Goal: Information Seeking & Learning: Learn about a topic

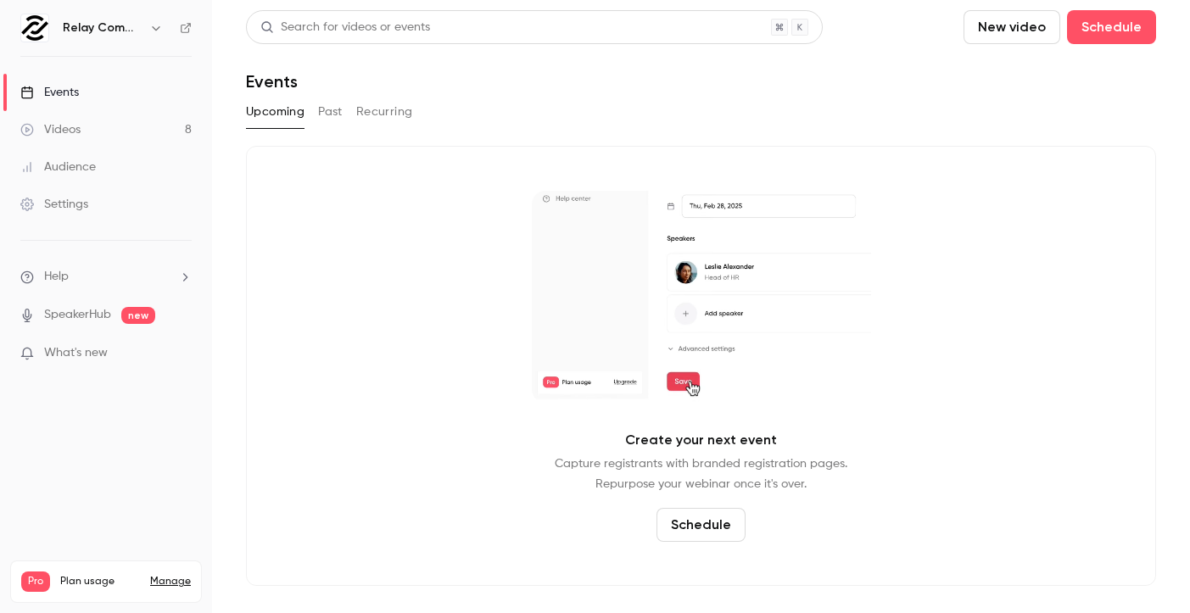
click at [339, 115] on button "Past" at bounding box center [330, 111] width 25 height 27
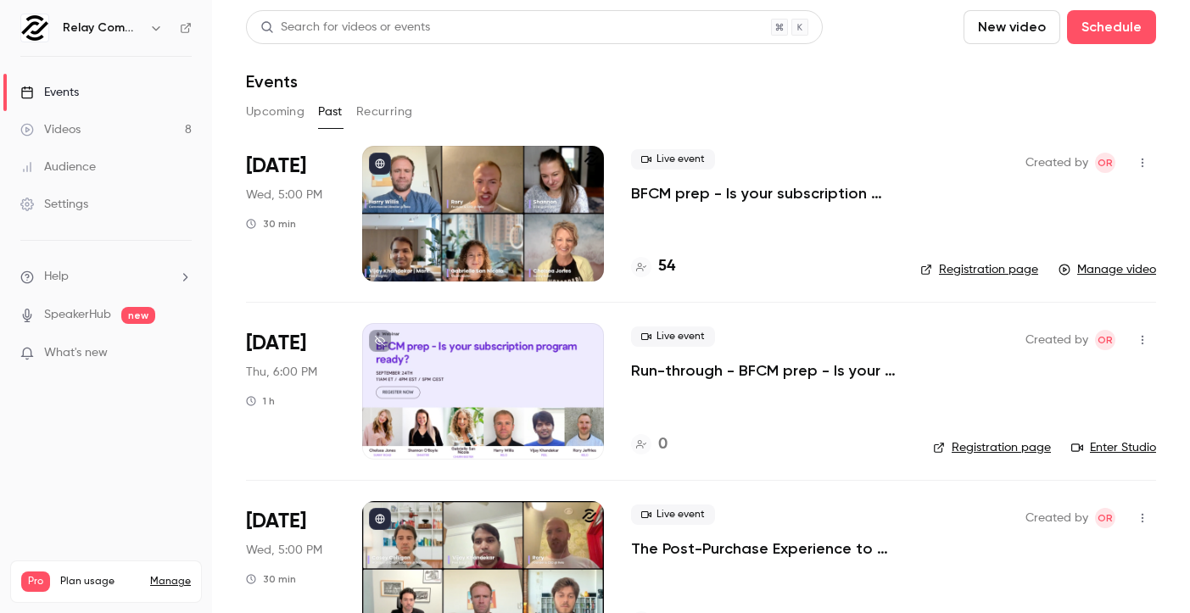
click at [549, 236] on div at bounding box center [483, 214] width 242 height 136
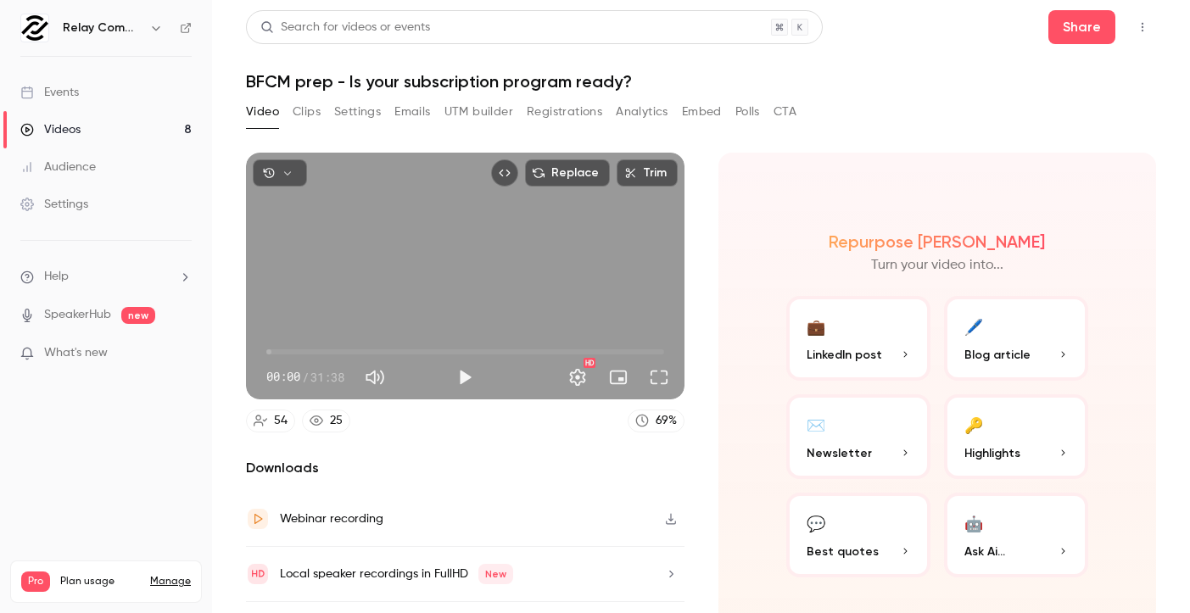
click at [299, 112] on button "Clips" at bounding box center [307, 111] width 28 height 27
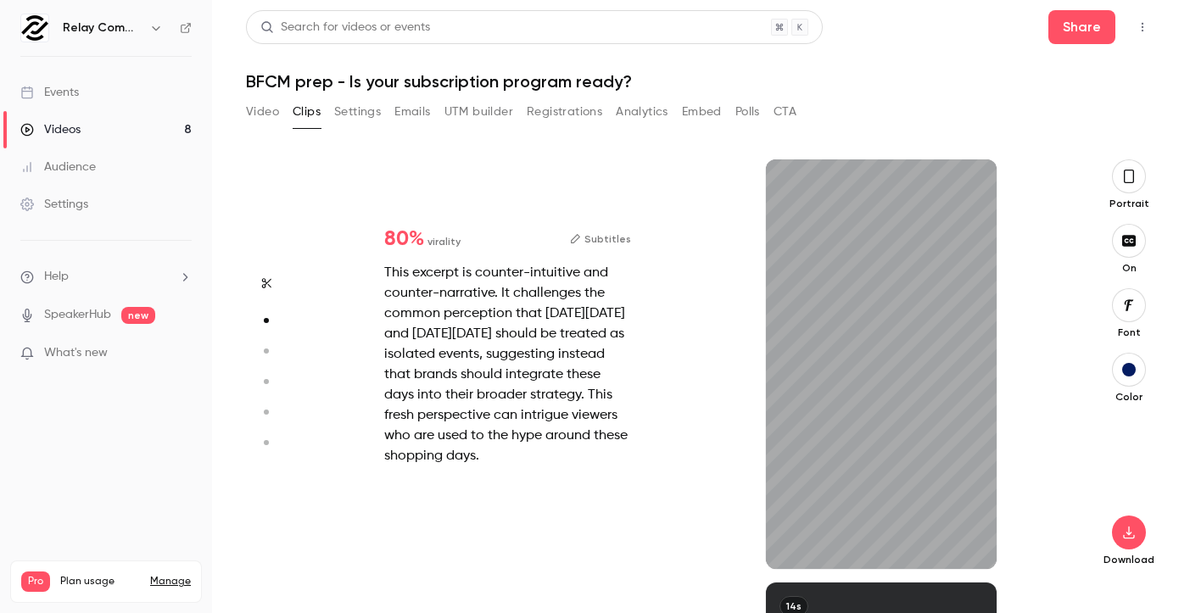
scroll to position [423, 0]
type input "*"
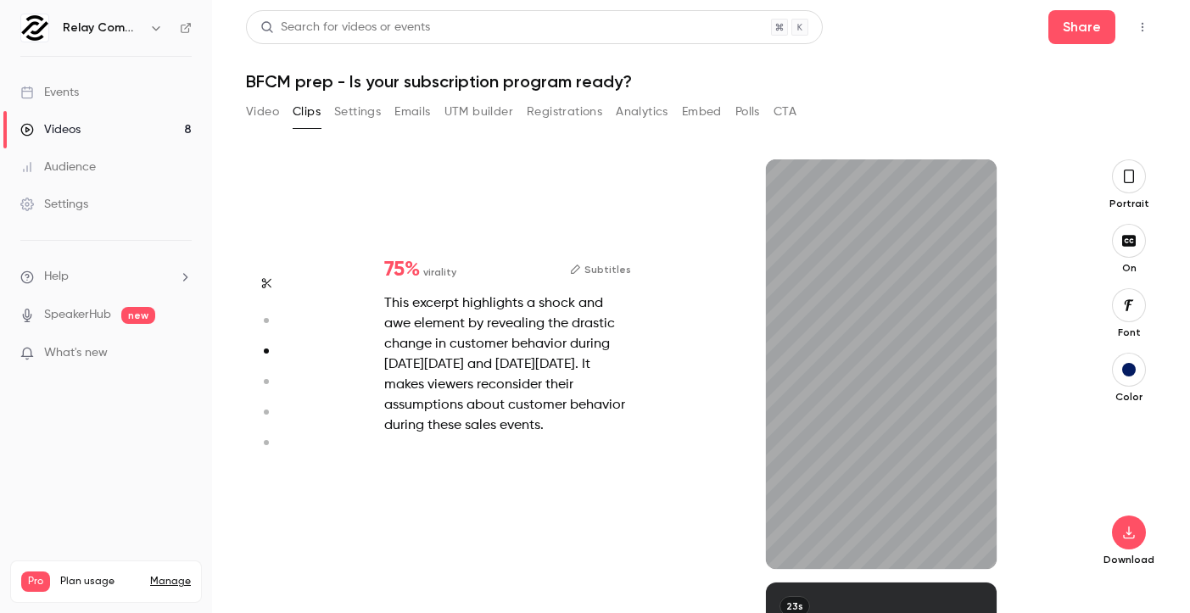
scroll to position [847, 0]
type input "*"
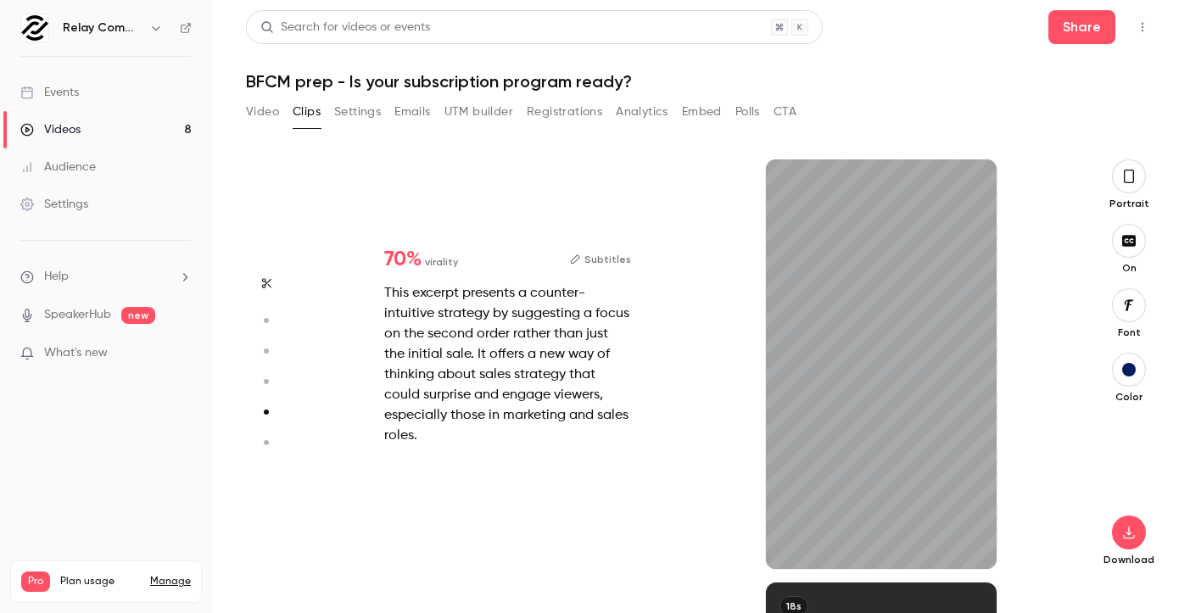
type input "*"
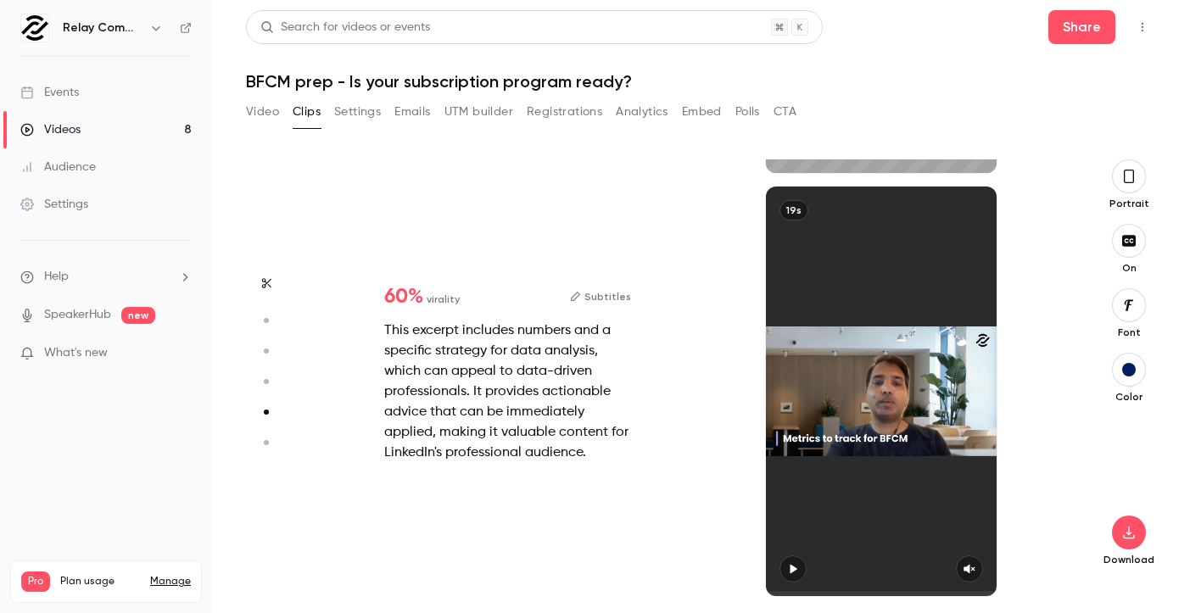
type input "*"
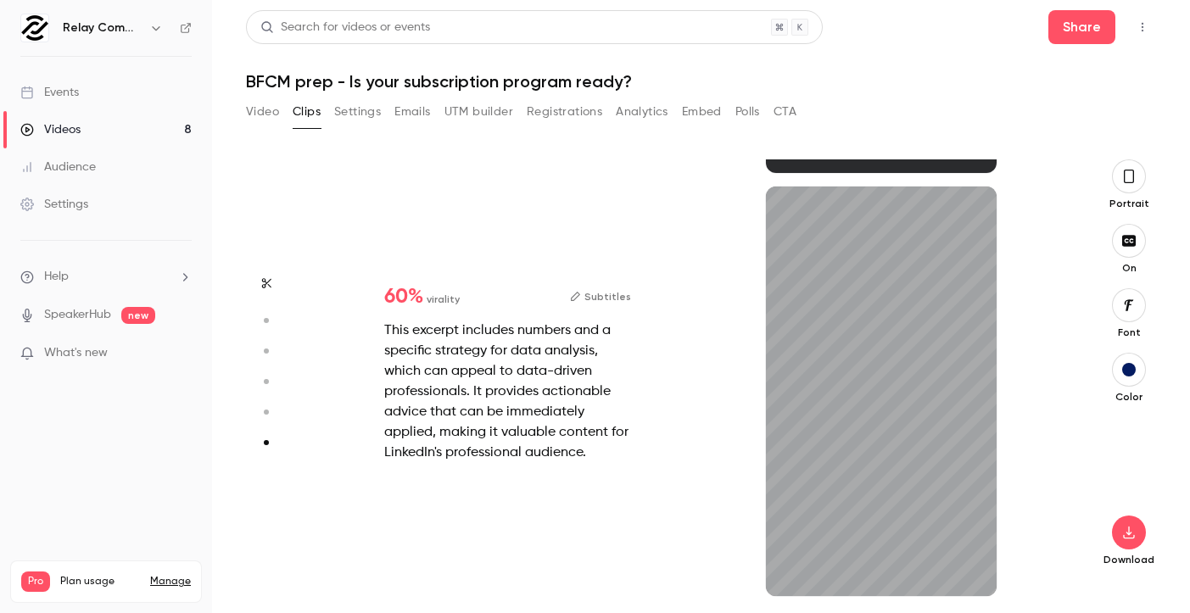
scroll to position [2089, 0]
click at [971, 560] on button "button" at bounding box center [969, 569] width 27 height 27
click at [781, 587] on span at bounding box center [881, 593] width 231 height 27
drag, startPoint x: 790, startPoint y: 591, endPoint x: 771, endPoint y: 591, distance: 18.7
click at [771, 591] on span at bounding box center [768, 593] width 5 height 5
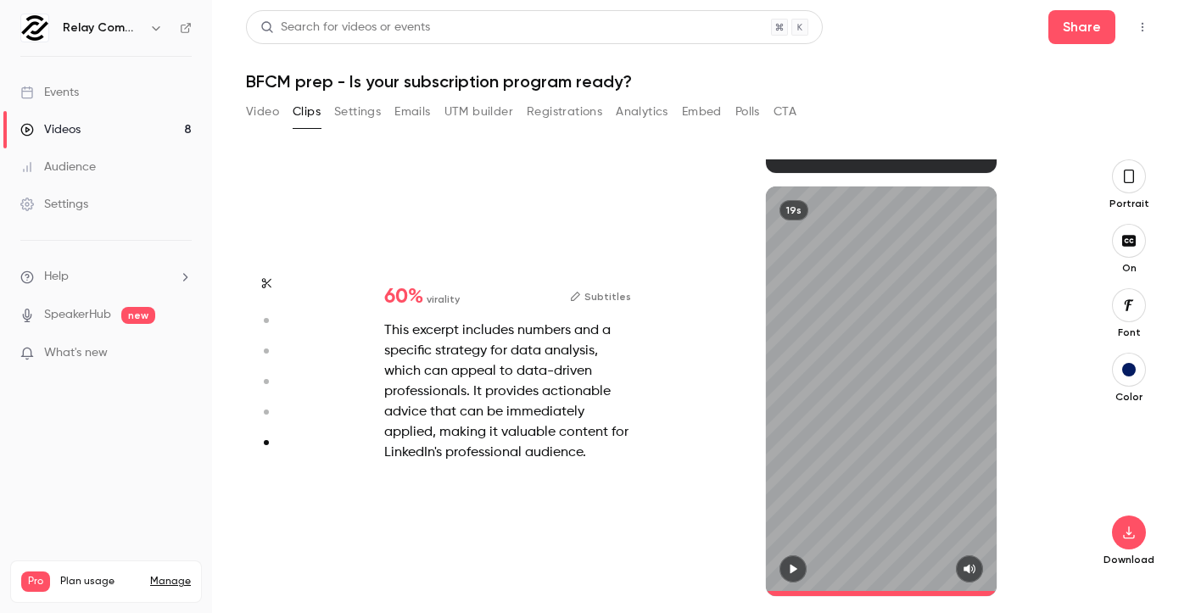
click at [889, 403] on div "19s" at bounding box center [881, 392] width 231 height 410
click at [877, 394] on div "19s" at bounding box center [881, 392] width 231 height 410
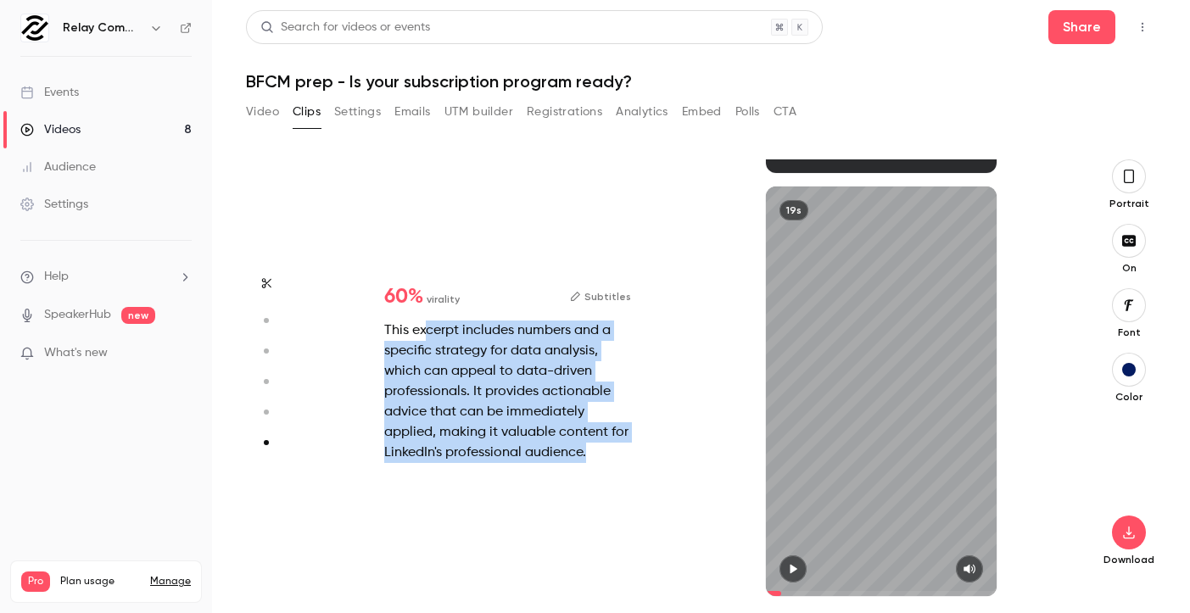
drag, startPoint x: 423, startPoint y: 328, endPoint x: 577, endPoint y: 464, distance: 204.9
click at [577, 464] on div "60 % virality Subtitles This excerpt includes numbers and a specific strategy f…" at bounding box center [507, 375] width 301 height 231
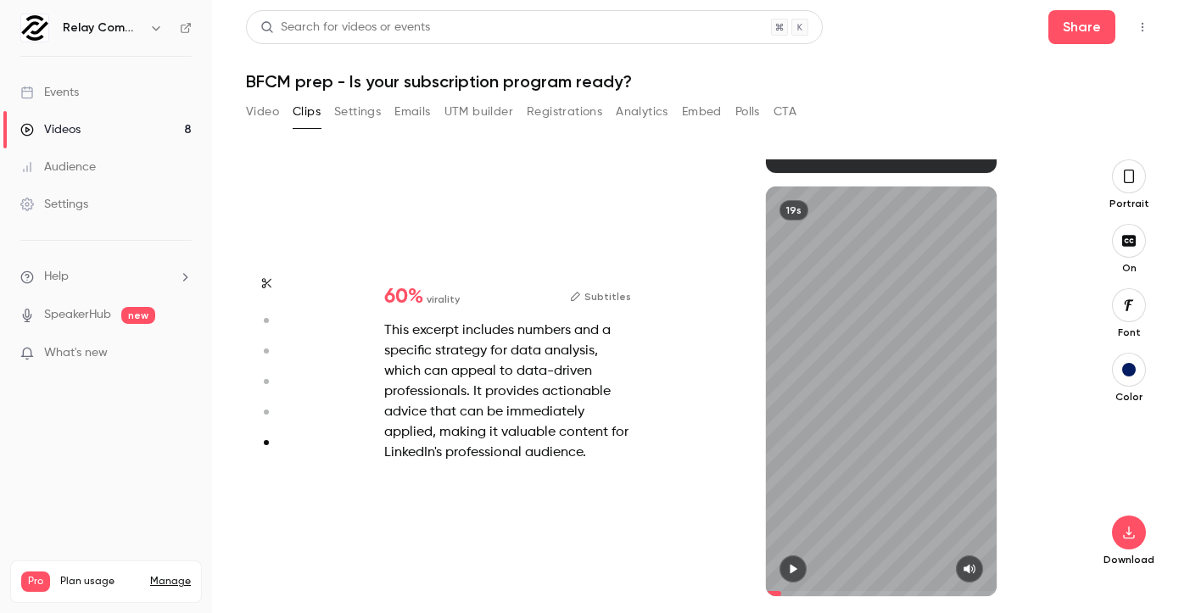
click at [577, 464] on div "60 % virality Subtitles This excerpt includes numbers and a specific strategy f…" at bounding box center [507, 375] width 301 height 231
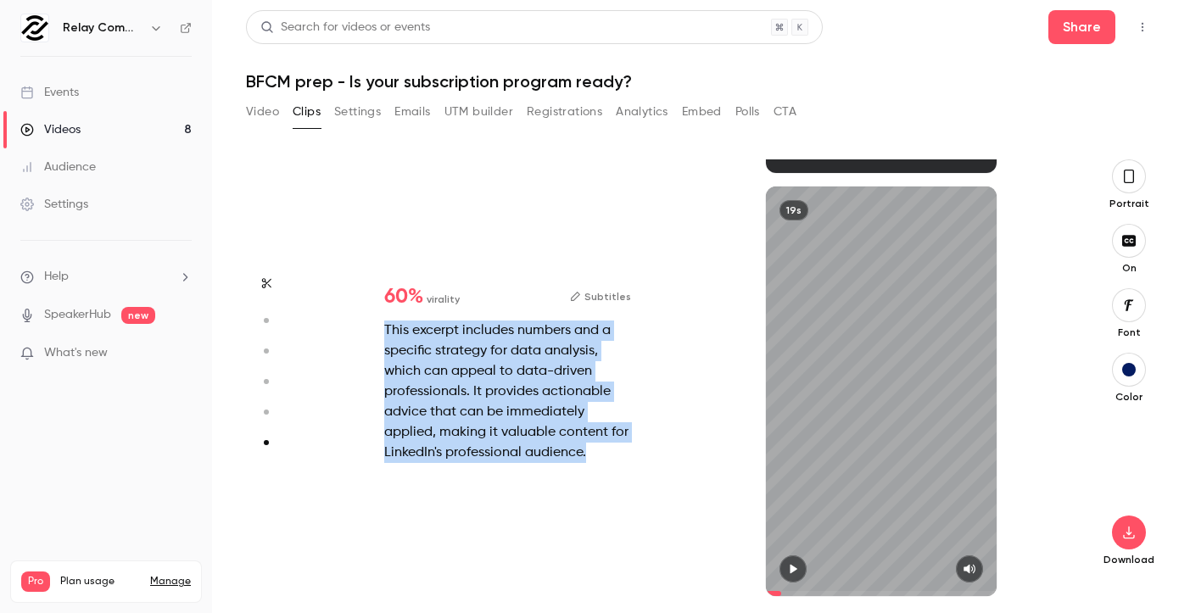
drag, startPoint x: 586, startPoint y: 459, endPoint x: 367, endPoint y: 338, distance: 249.8
click at [367, 338] on div "60 % virality Subtitles This excerpt includes numbers and a specific strategy f…" at bounding box center [507, 375] width 301 height 231
drag, startPoint x: 507, startPoint y: 334, endPoint x: 561, endPoint y: 447, distance: 124.8
click at [561, 447] on div "This excerpt includes numbers and a specific strategy for data analysis, which …" at bounding box center [507, 392] width 247 height 142
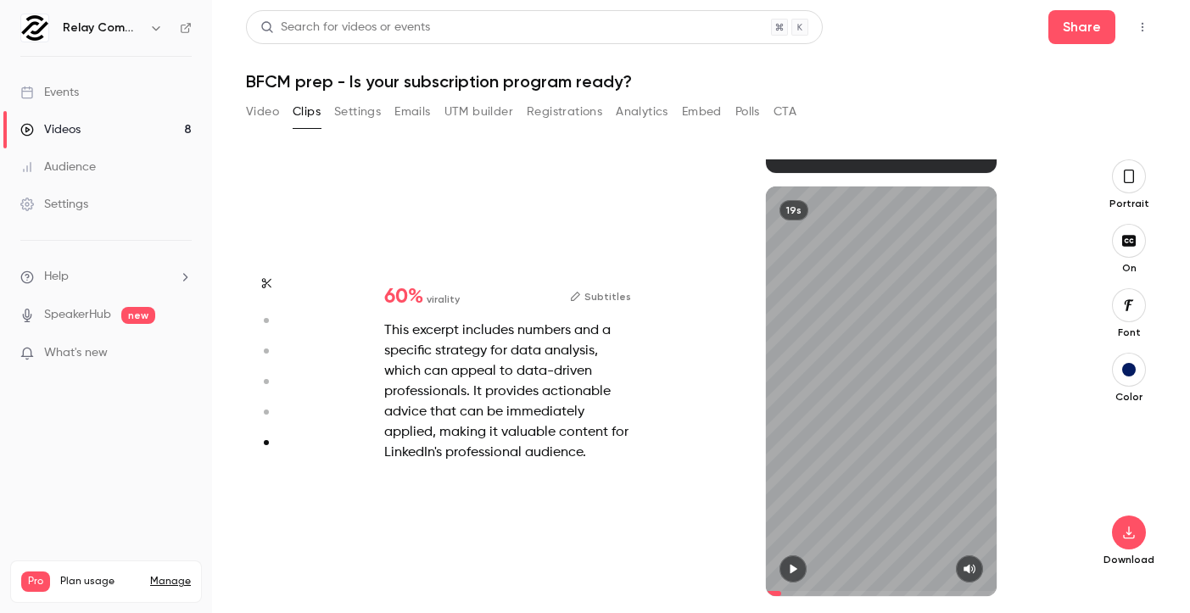
click at [561, 447] on div "This excerpt includes numbers and a specific strategy for data analysis, which …" at bounding box center [507, 392] width 247 height 142
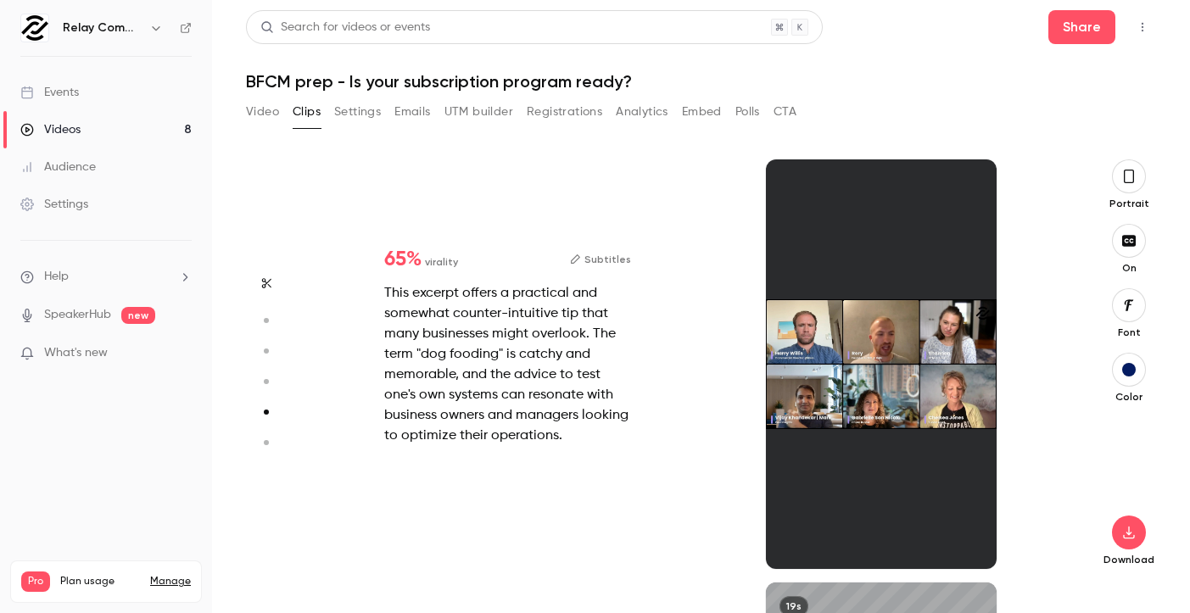
type input "*"
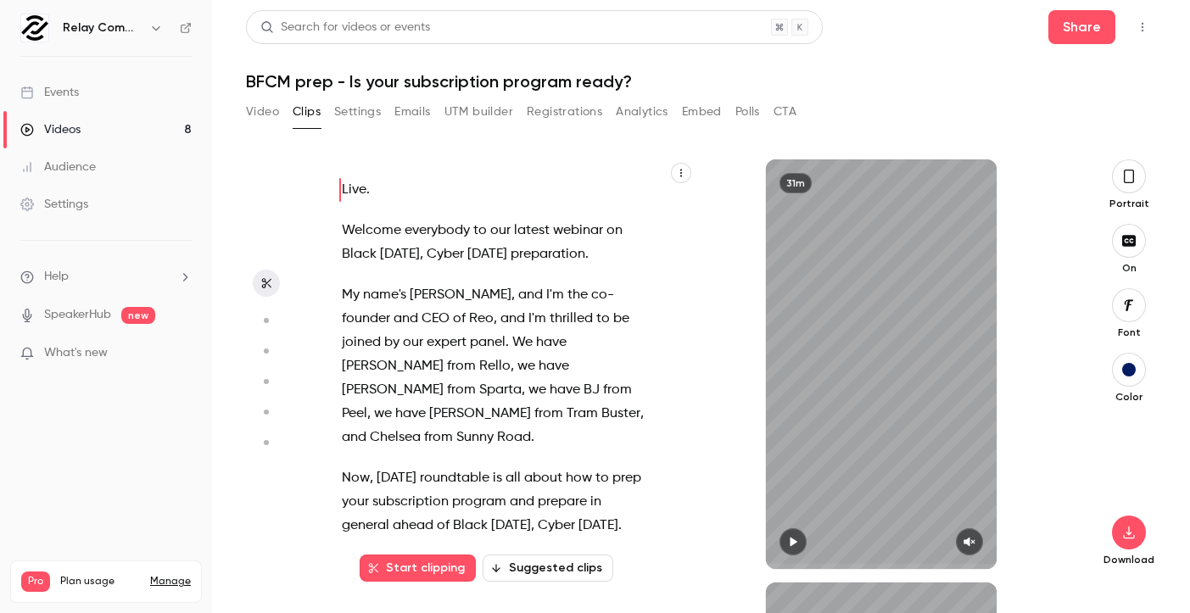
type input "*"
click at [1124, 162] on button "button" at bounding box center [1129, 176] width 34 height 34
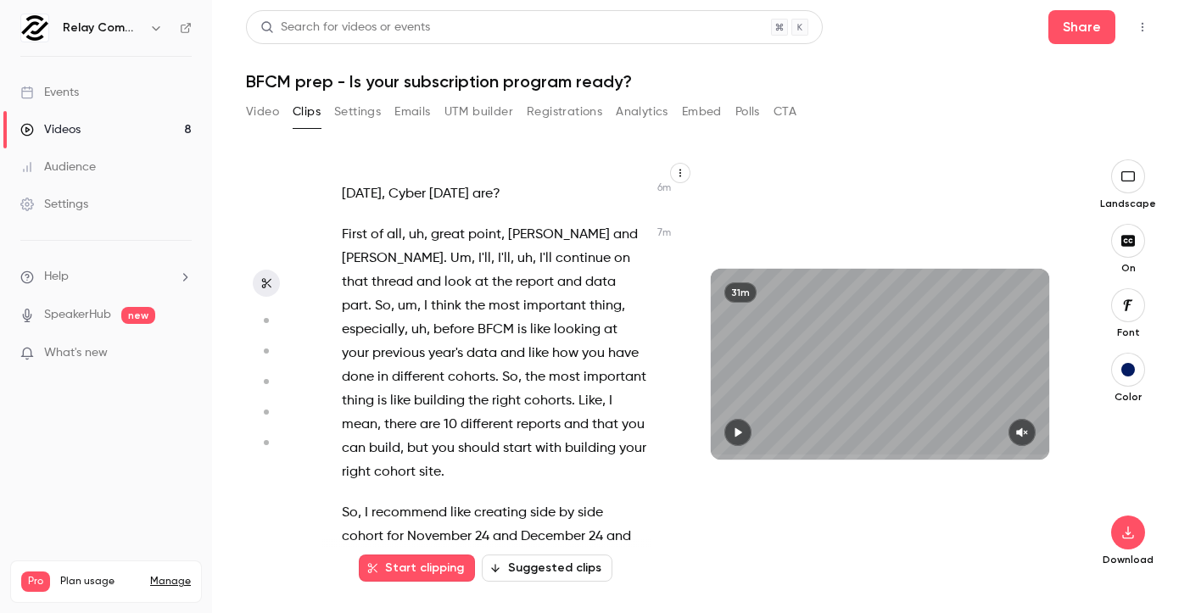
scroll to position [4677, 0]
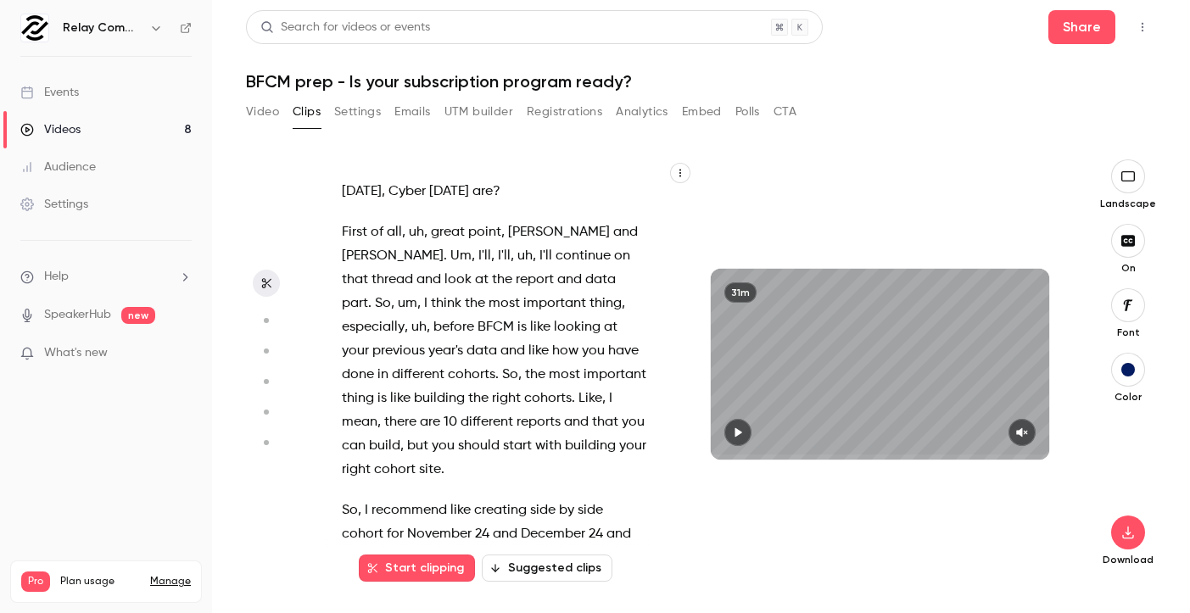
click at [735, 431] on icon "button" at bounding box center [738, 433] width 14 height 12
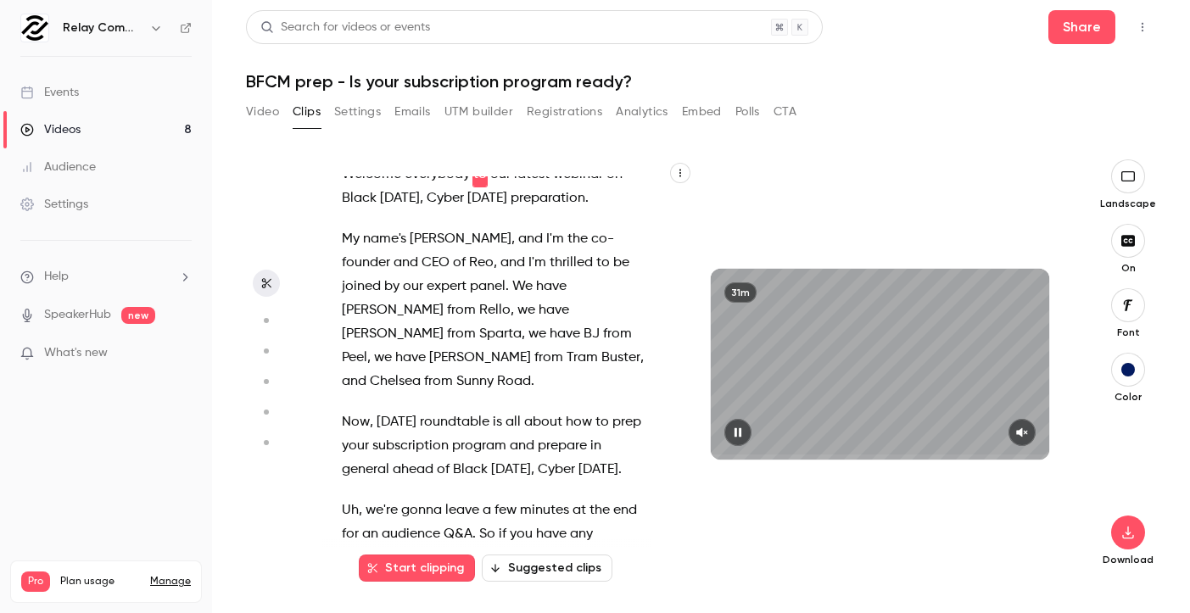
click at [771, 459] on span at bounding box center [880, 457] width 339 height 5
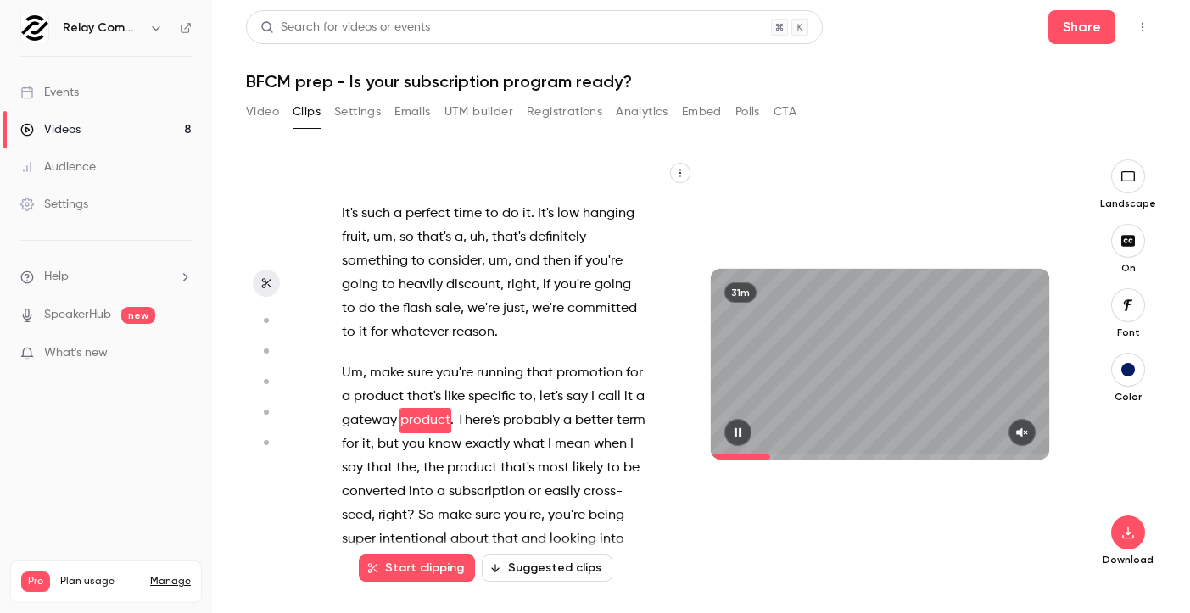
click at [761, 455] on span at bounding box center [880, 457] width 339 height 27
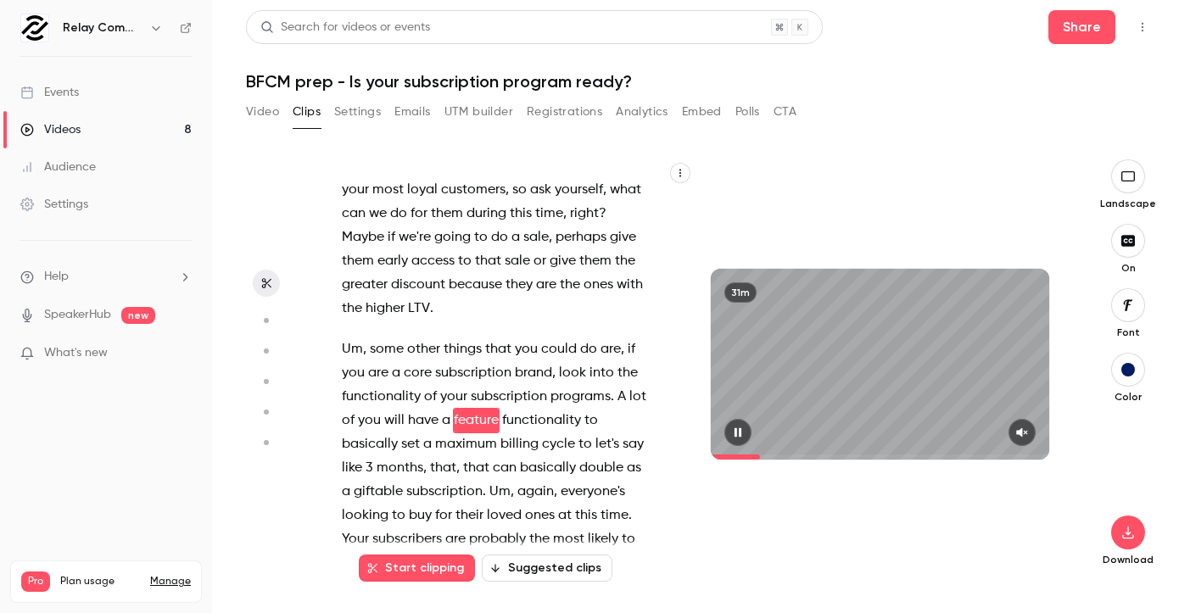
click at [743, 455] on span at bounding box center [735, 457] width 49 height 5
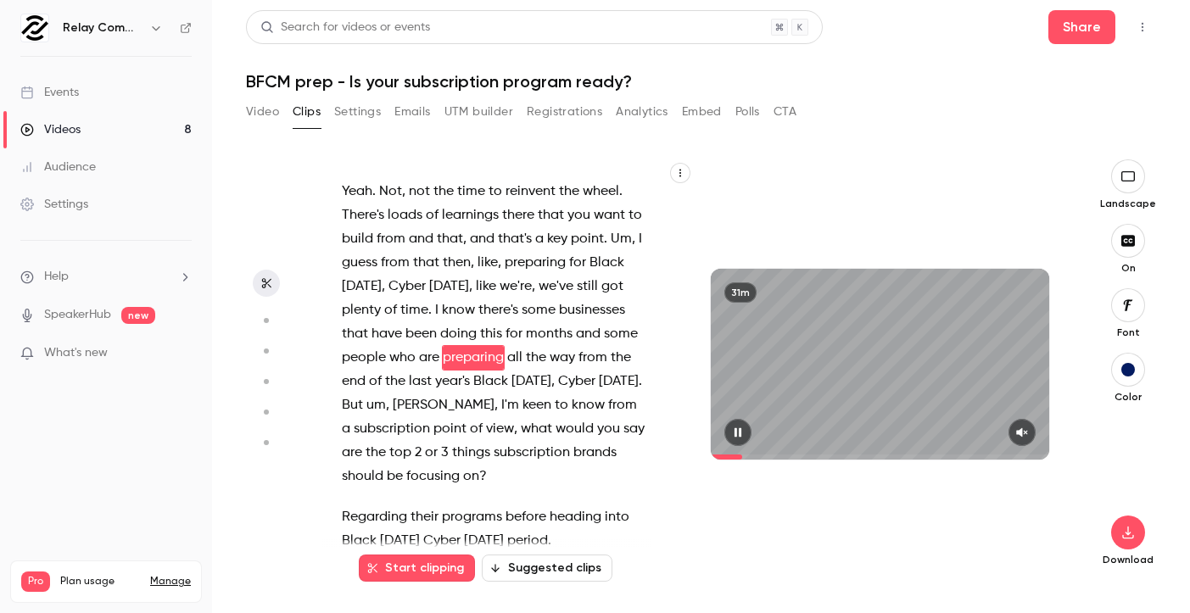
click at [781, 455] on span at bounding box center [880, 457] width 339 height 5
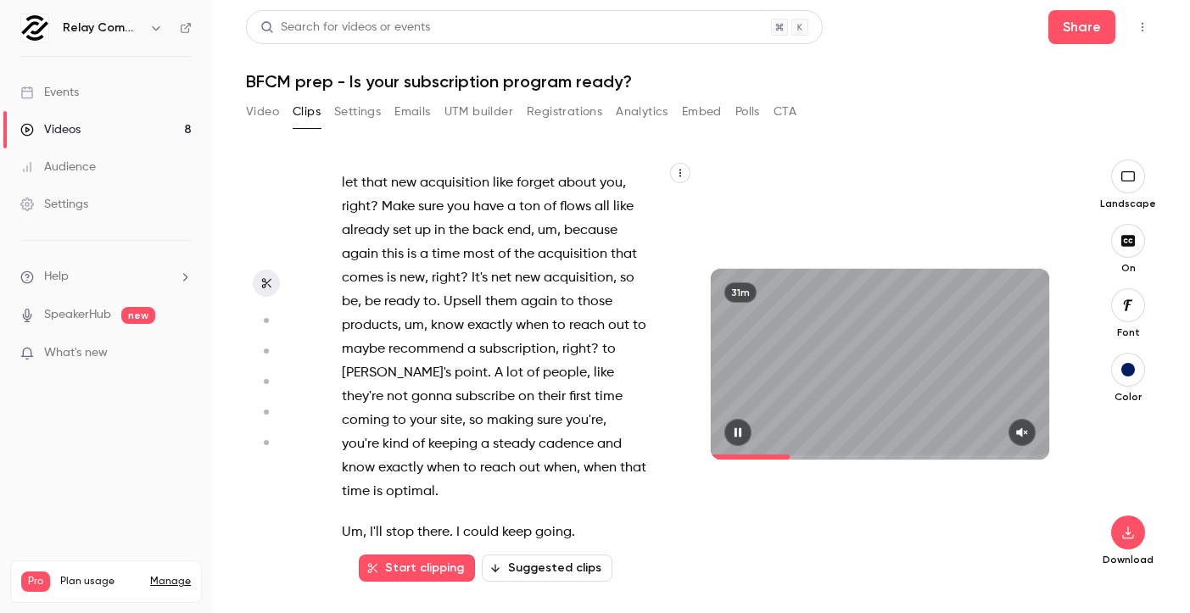
click at [791, 455] on span at bounding box center [880, 457] width 339 height 5
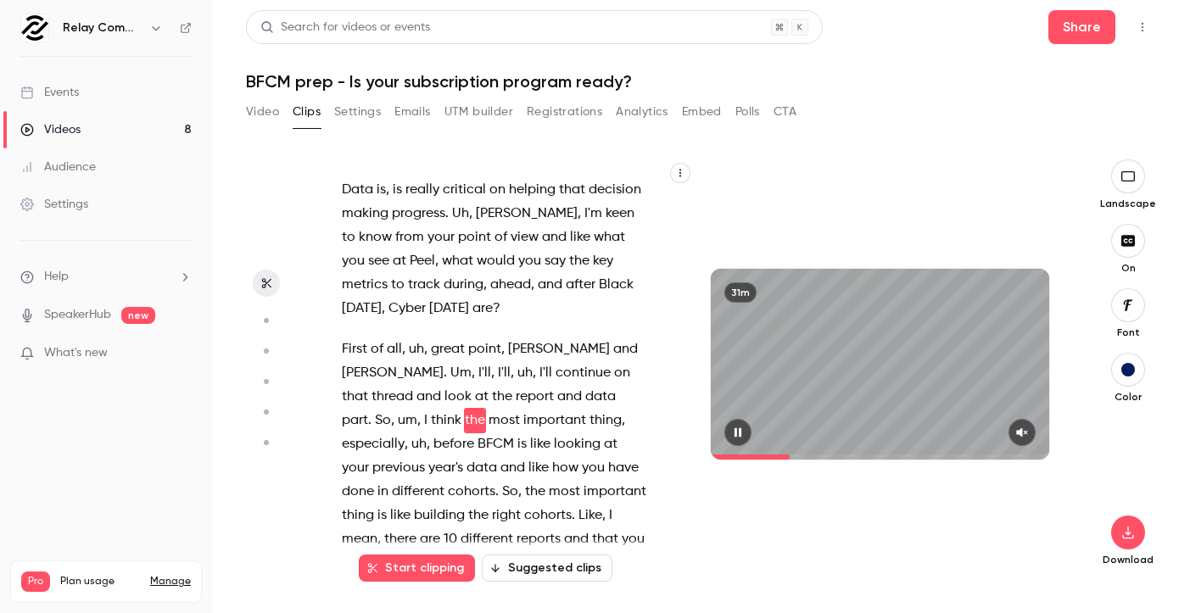
click at [796, 455] on span at bounding box center [880, 457] width 339 height 5
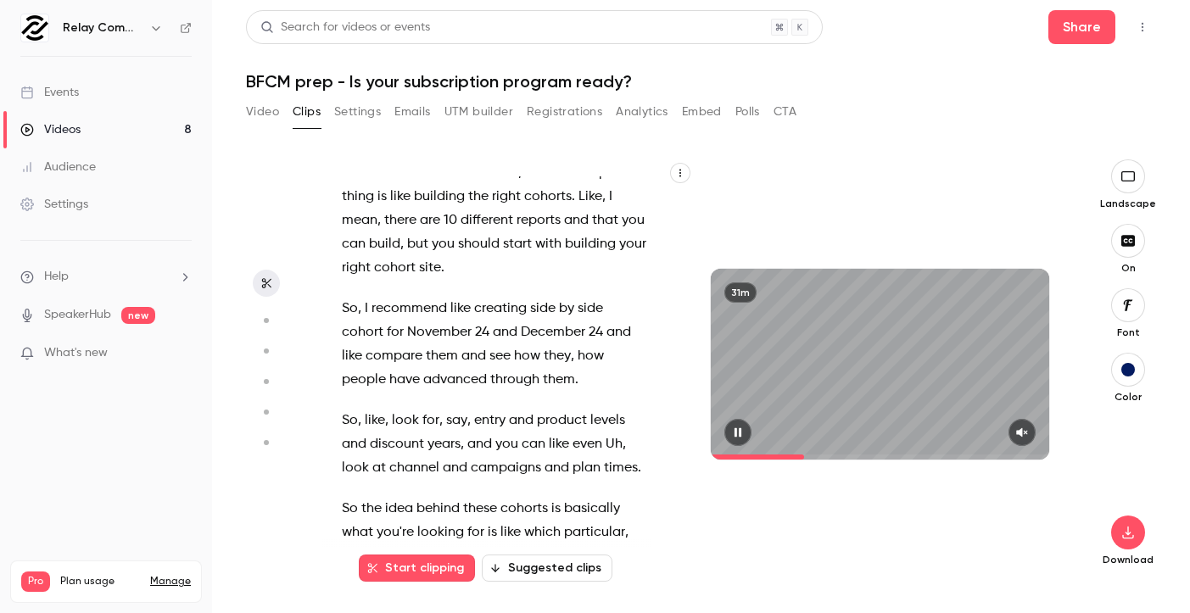
click at [805, 454] on span at bounding box center [880, 457] width 339 height 27
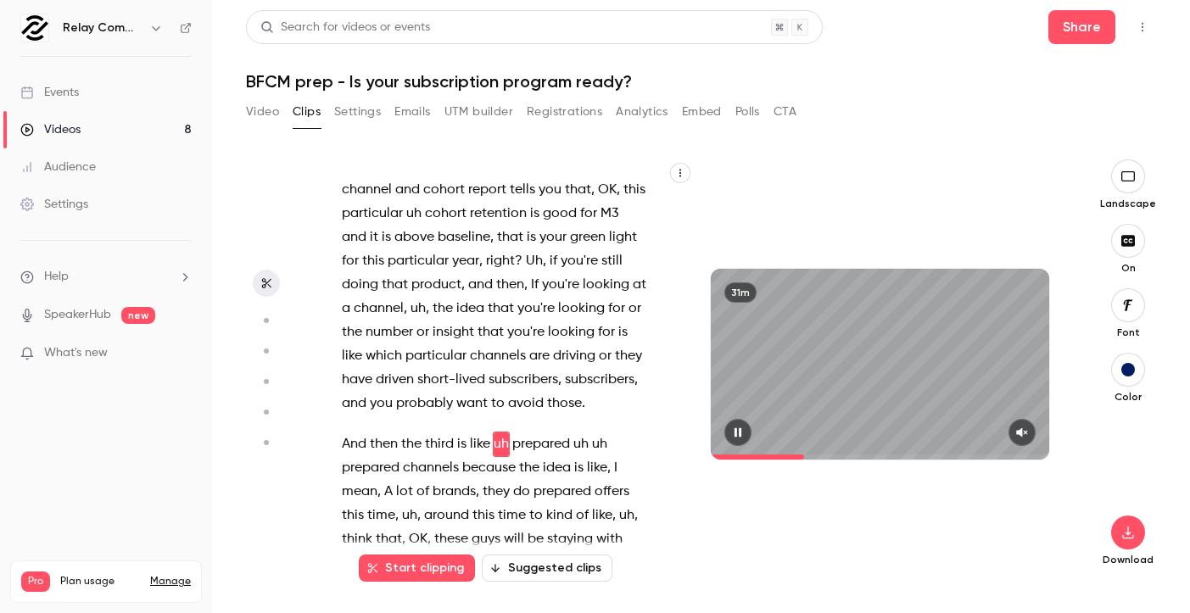
click at [819, 455] on span at bounding box center [880, 457] width 339 height 5
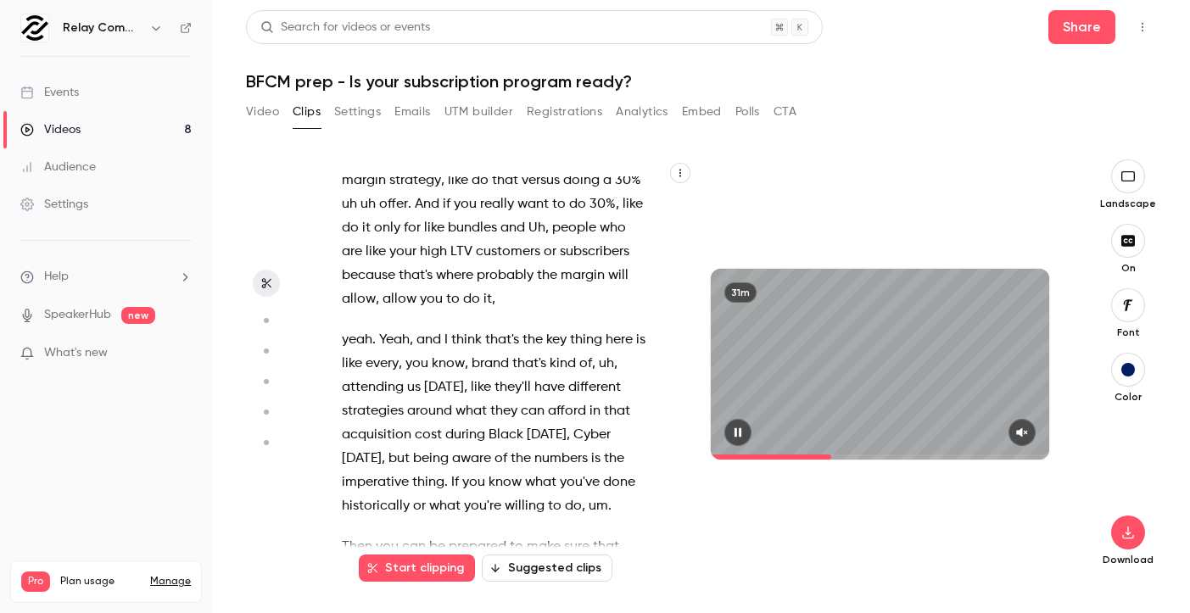
click at [832, 455] on span at bounding box center [880, 457] width 339 height 5
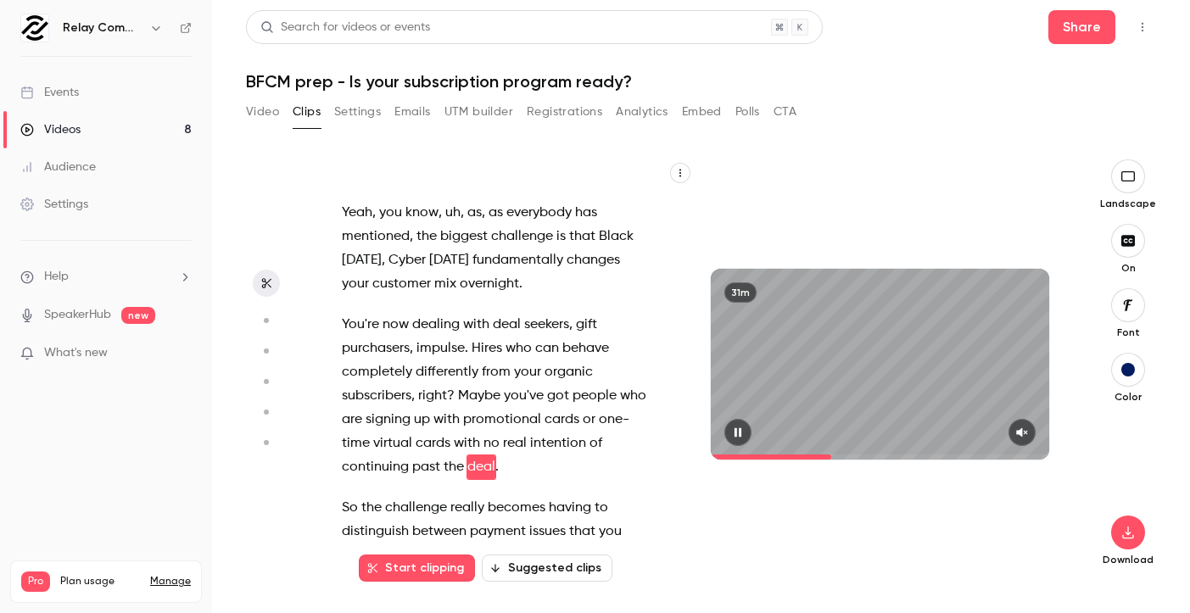
click at [852, 455] on span at bounding box center [880, 457] width 339 height 5
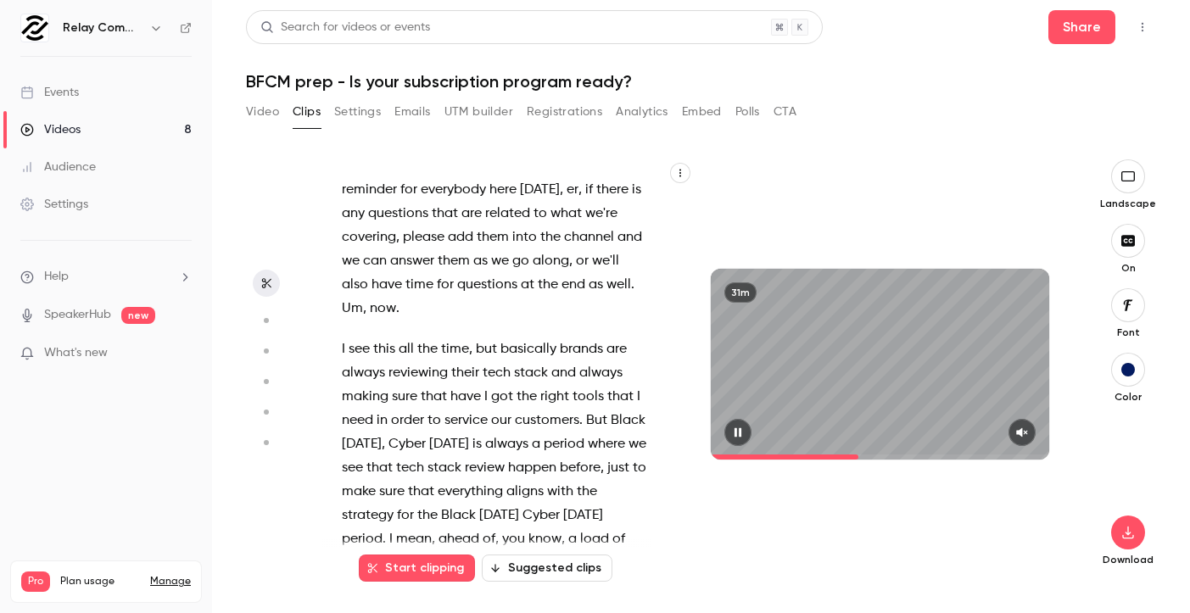
click at [859, 455] on span at bounding box center [880, 457] width 339 height 5
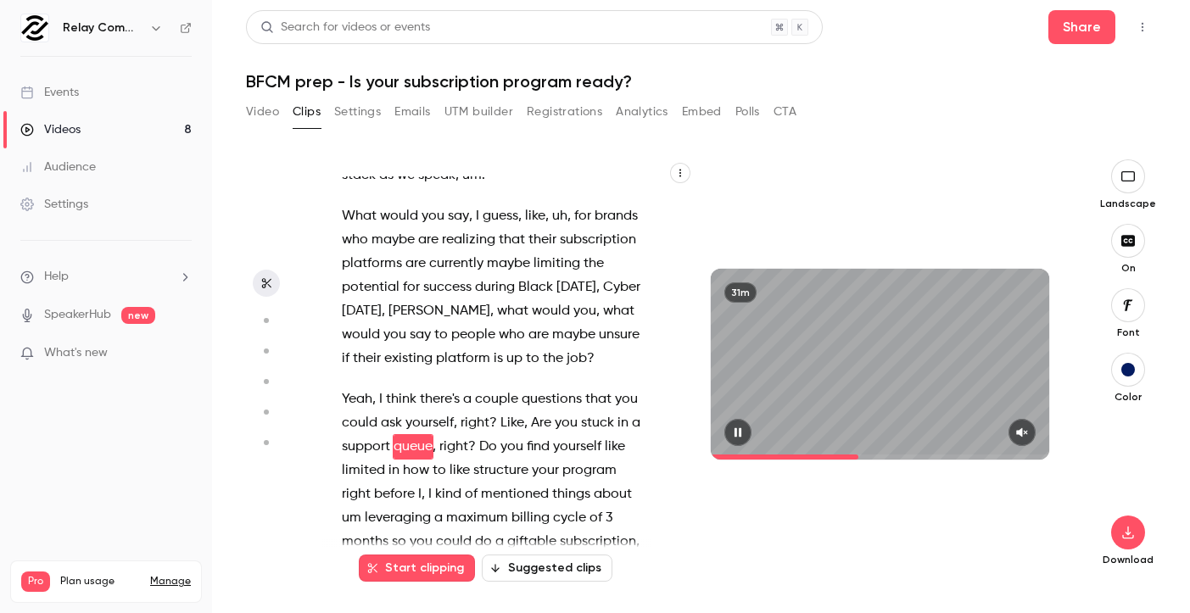
scroll to position [8448, 0]
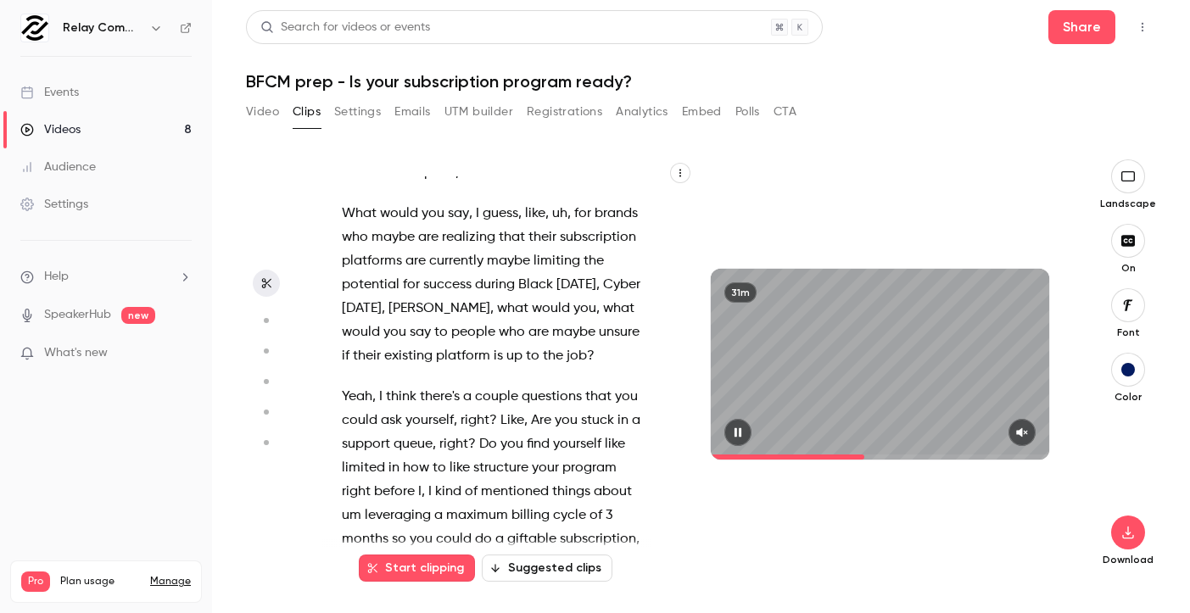
click at [865, 455] on span at bounding box center [880, 457] width 339 height 5
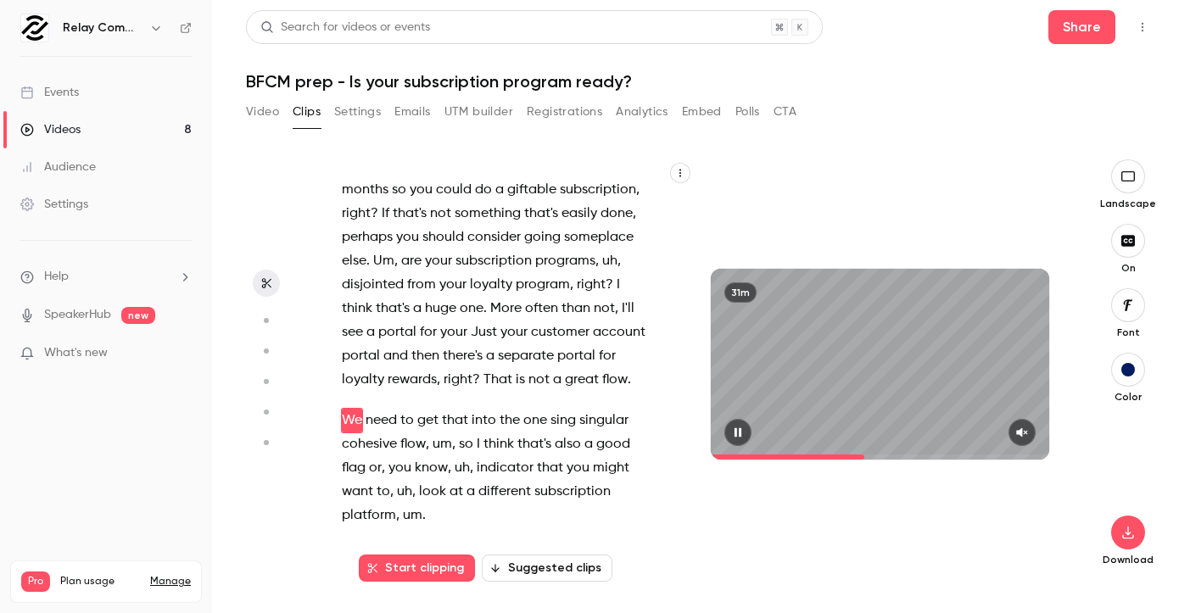
click at [876, 455] on span at bounding box center [880, 457] width 339 height 5
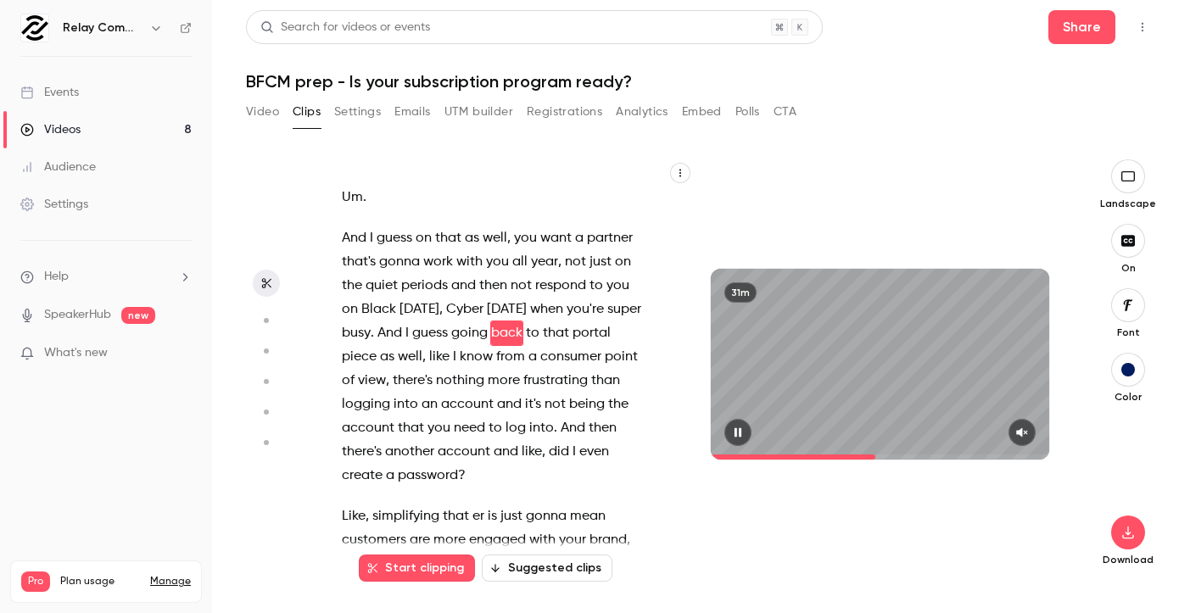
click at [883, 455] on span at bounding box center [880, 457] width 339 height 5
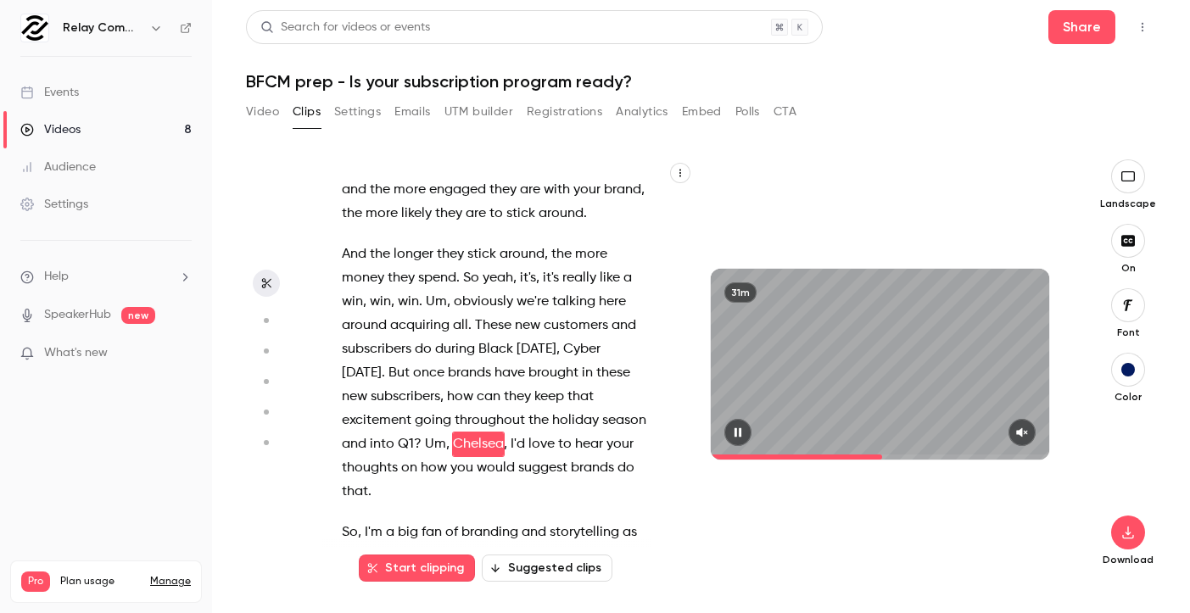
click at [889, 456] on span at bounding box center [880, 457] width 339 height 5
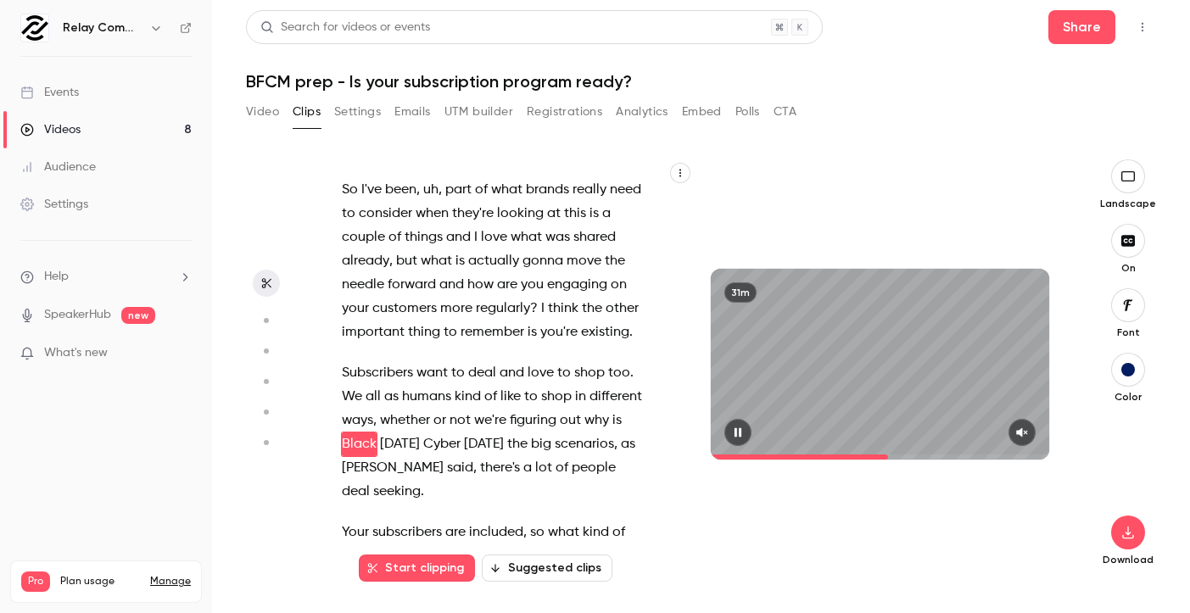
click at [894, 456] on span at bounding box center [880, 457] width 339 height 5
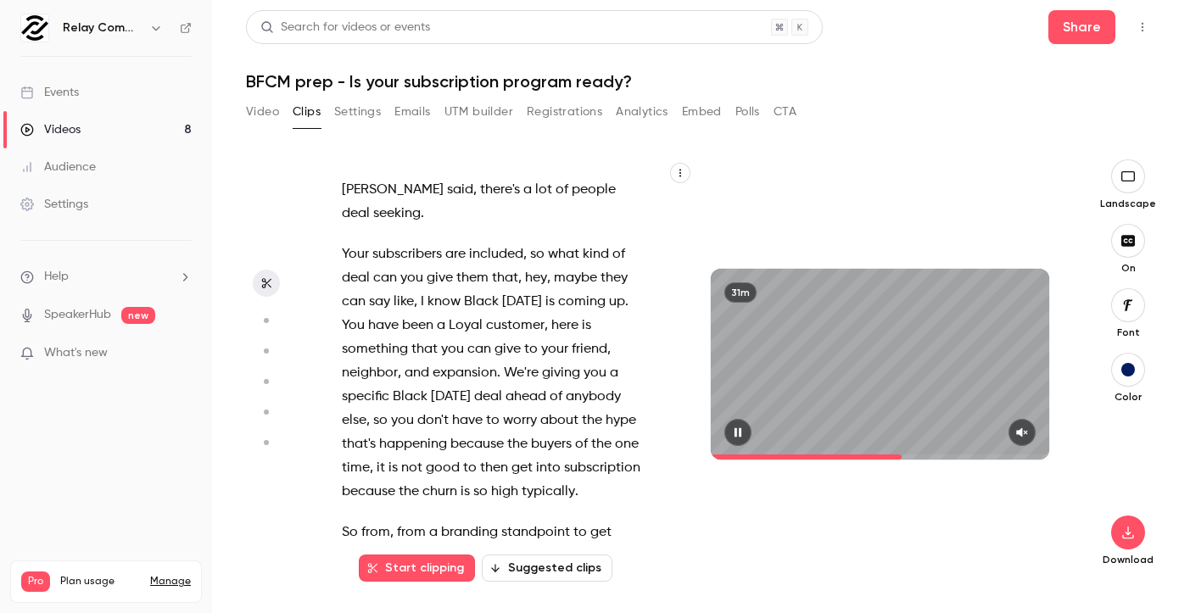
click at [903, 456] on span at bounding box center [880, 457] width 339 height 5
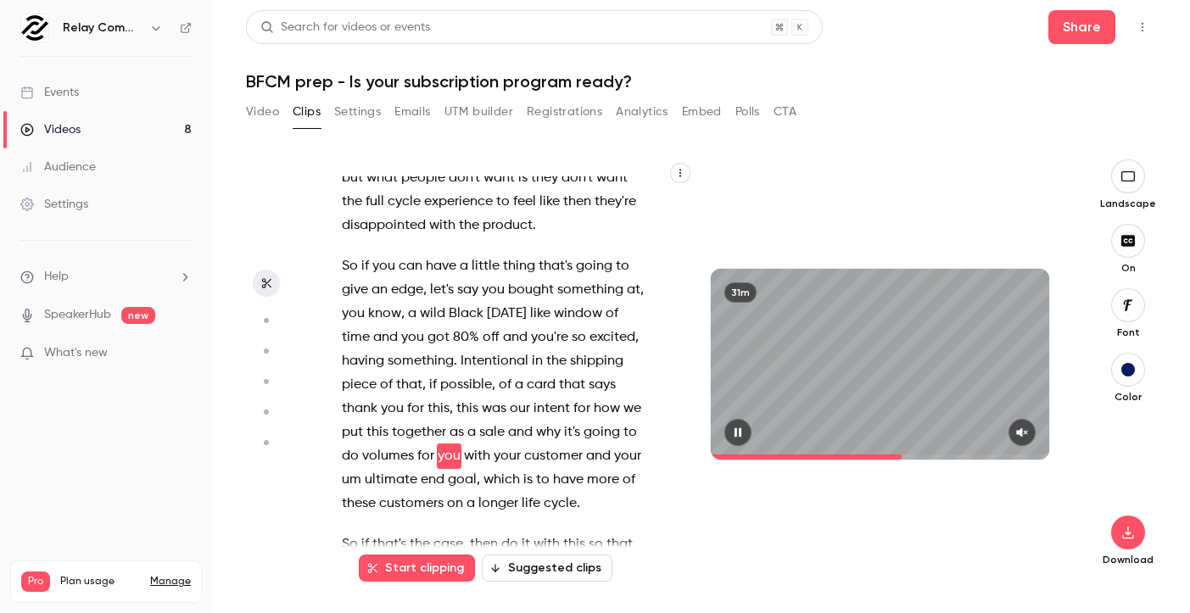
scroll to position [11189, 0]
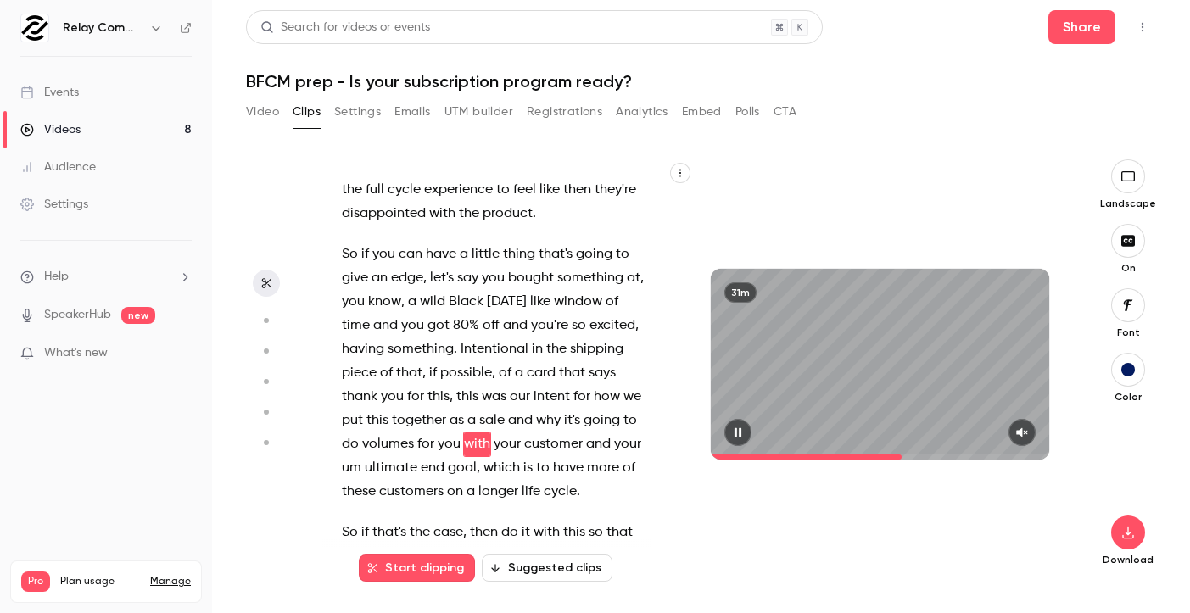
click at [909, 456] on span at bounding box center [880, 457] width 339 height 5
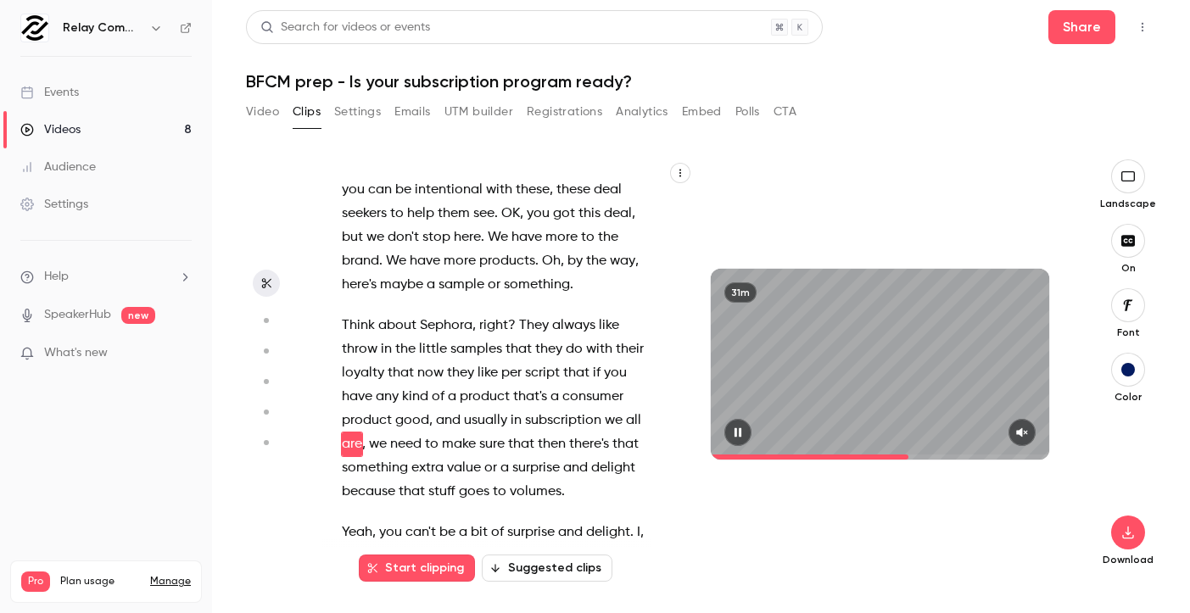
click at [917, 456] on span at bounding box center [880, 457] width 339 height 5
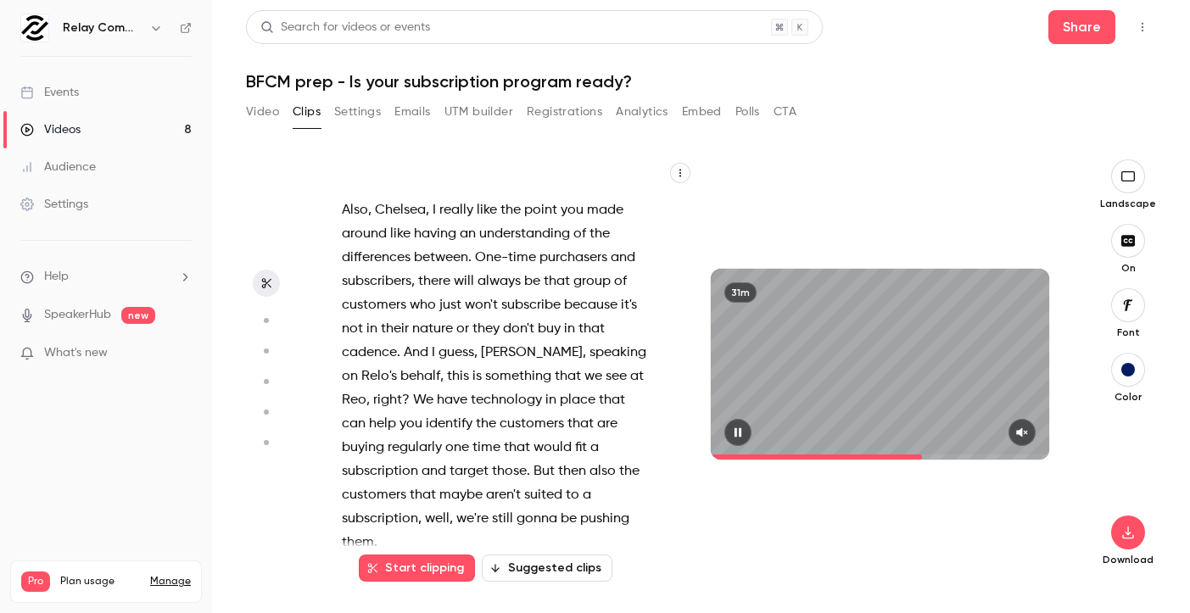
click at [924, 455] on span at bounding box center [880, 457] width 339 height 5
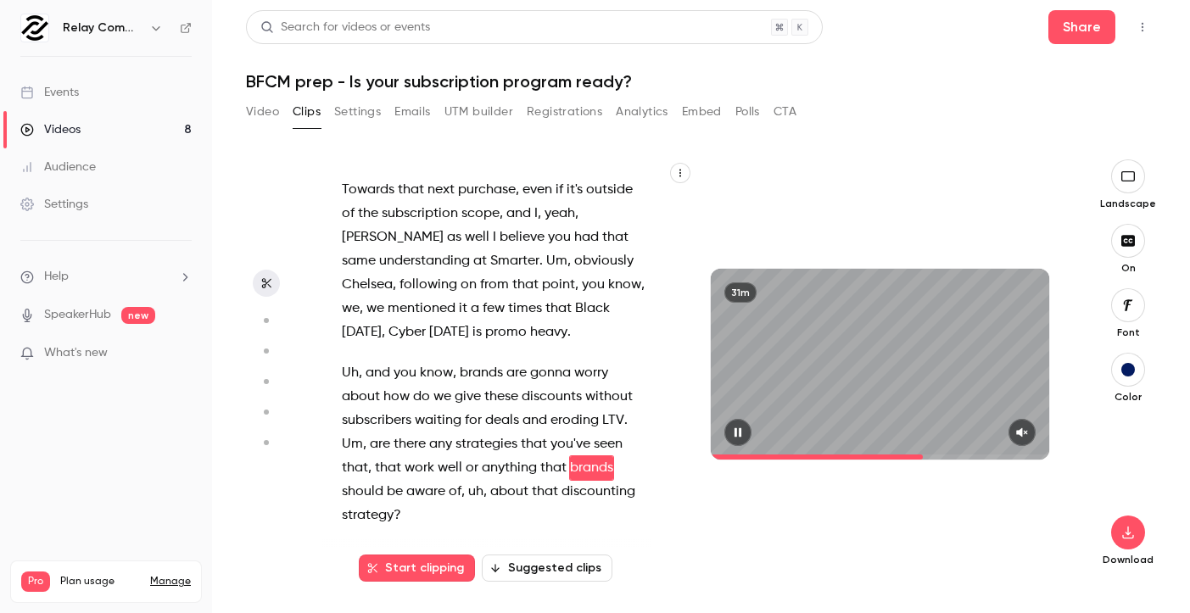
scroll to position [12526, 0]
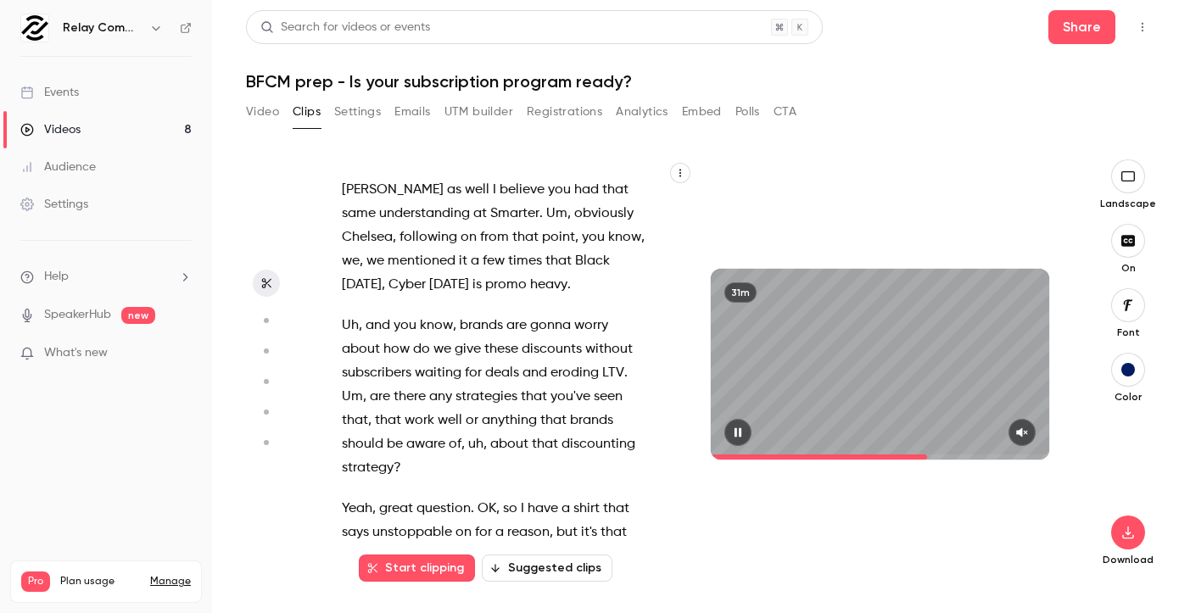
click at [929, 457] on span at bounding box center [880, 457] width 339 height 5
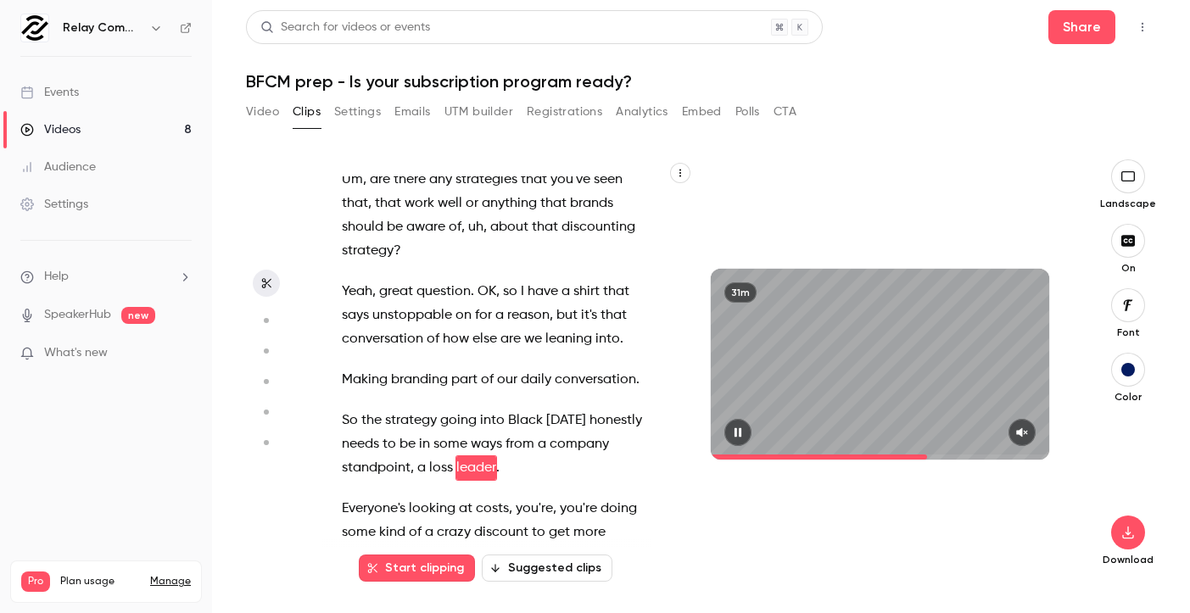
click at [936, 455] on span at bounding box center [880, 457] width 339 height 5
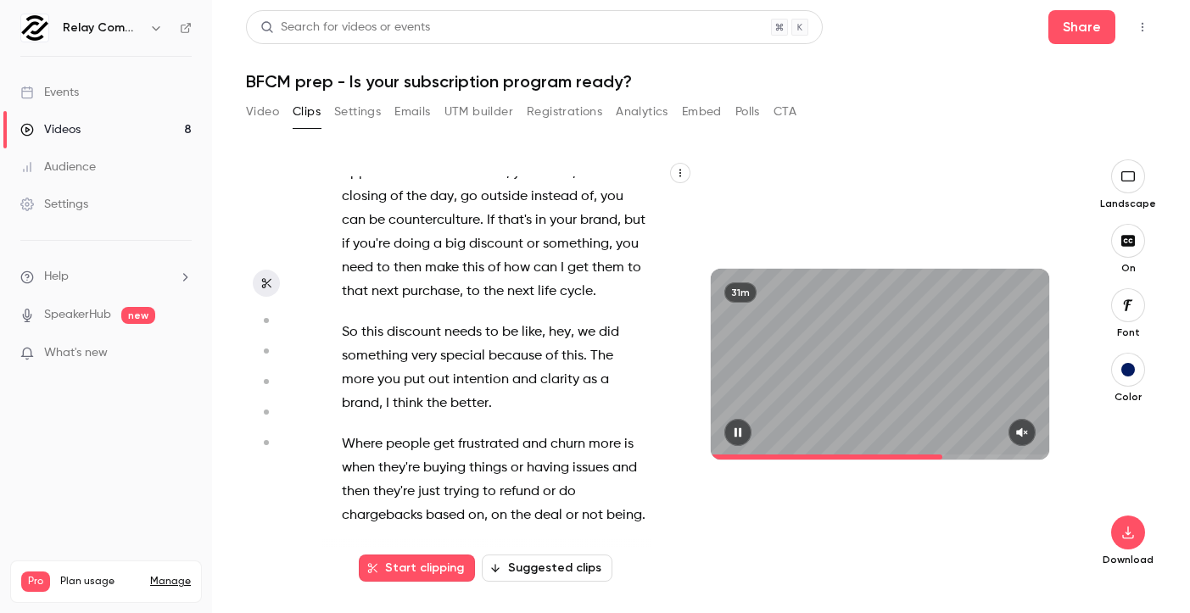
click at [944, 455] on span at bounding box center [880, 457] width 339 height 5
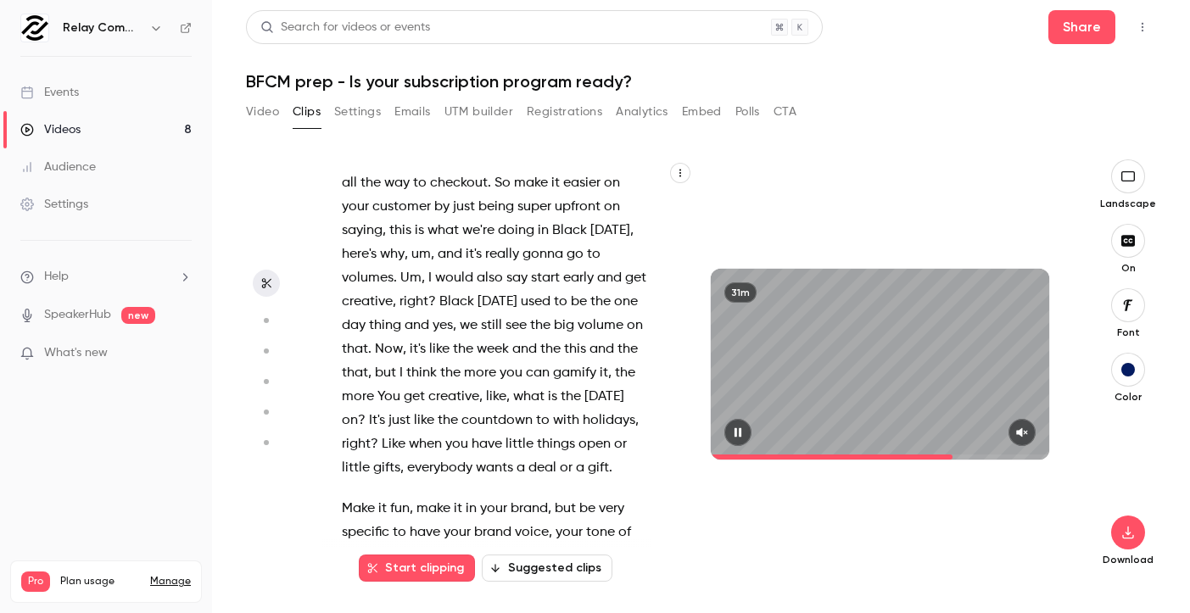
click at [954, 455] on span at bounding box center [880, 457] width 339 height 5
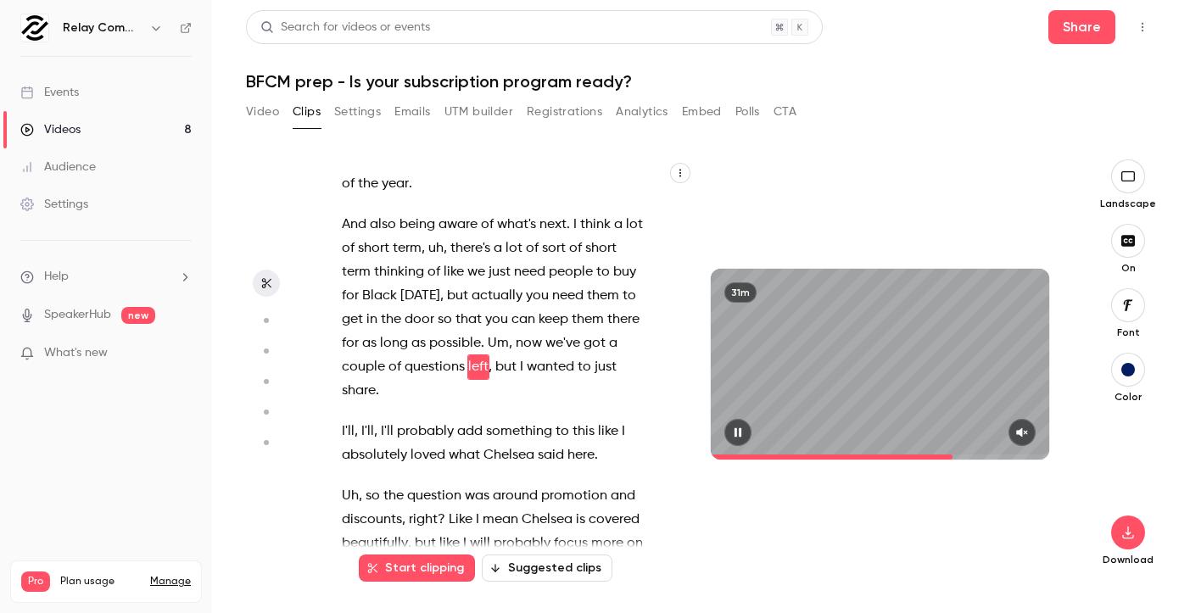
click at [962, 455] on span at bounding box center [880, 457] width 339 height 5
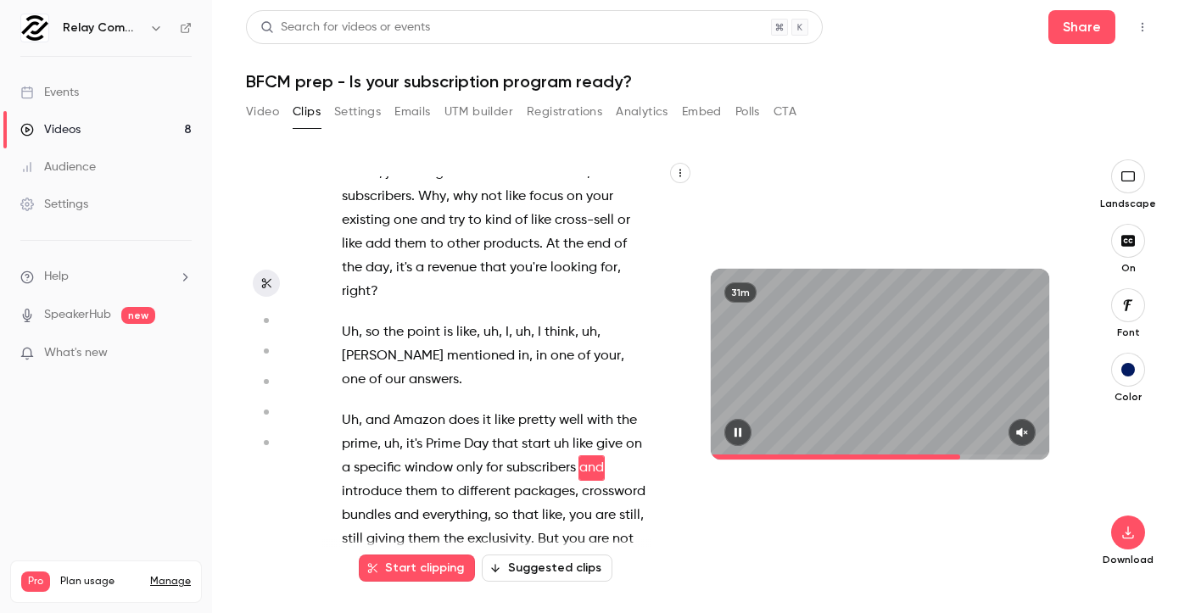
scroll to position [14847, 0]
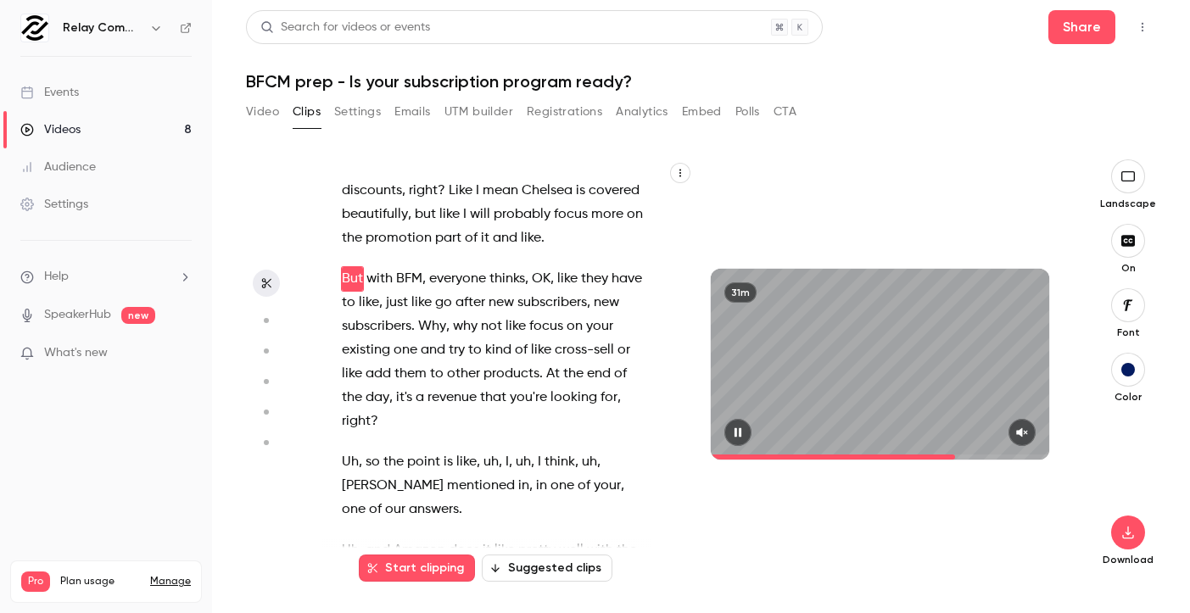
click at [957, 454] on span at bounding box center [880, 457] width 339 height 27
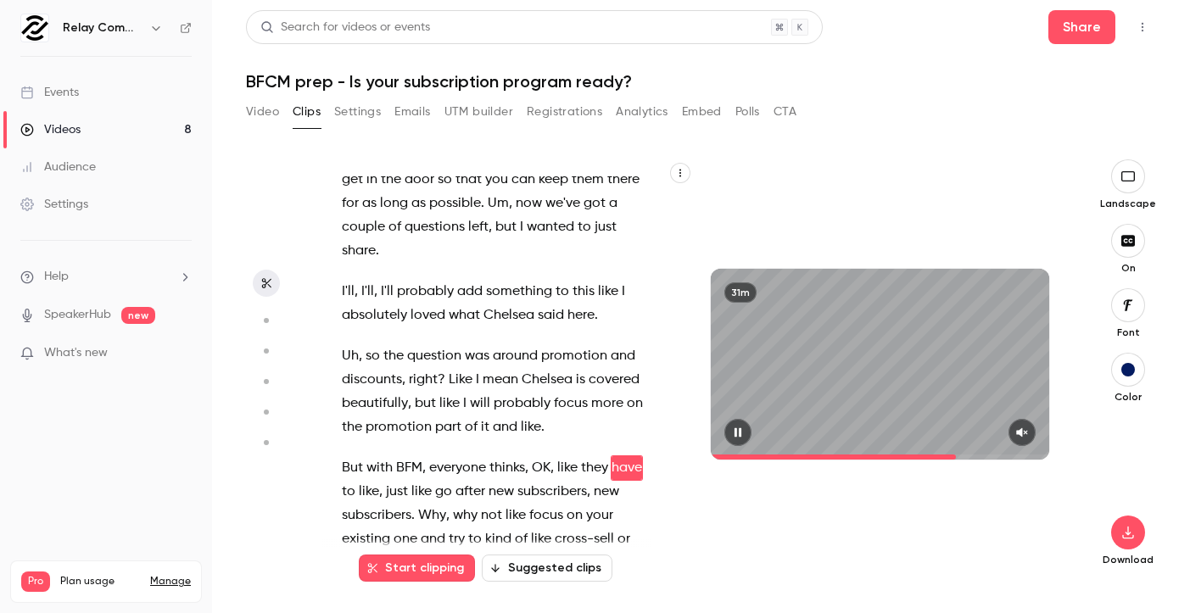
scroll to position [14528, 0]
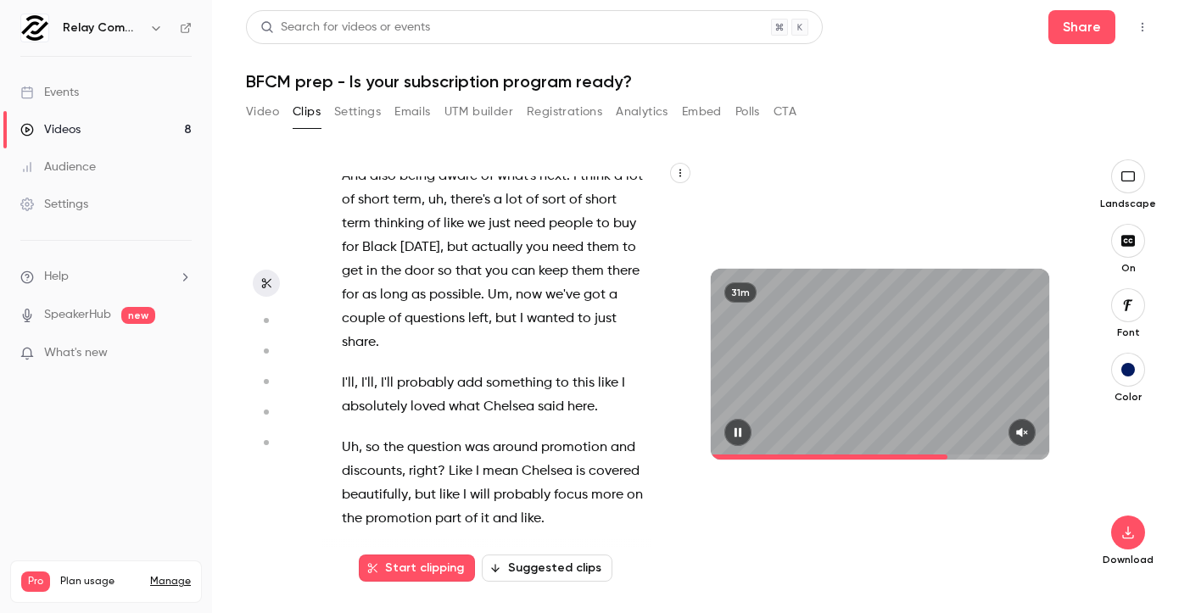
click at [949, 458] on span at bounding box center [880, 457] width 339 height 27
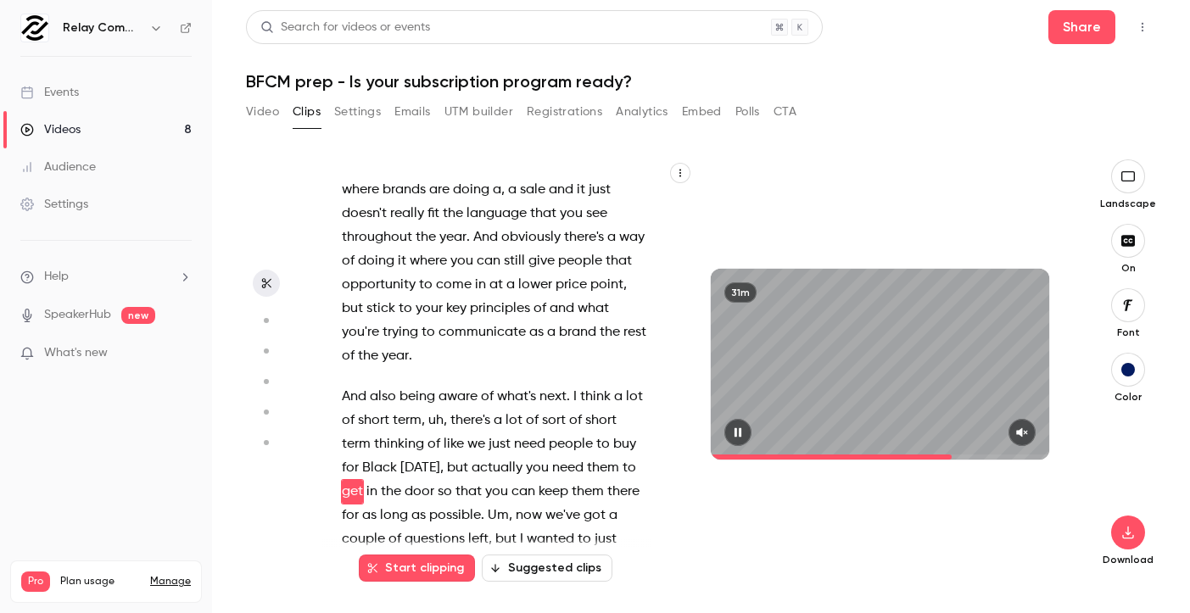
scroll to position [14216, 0]
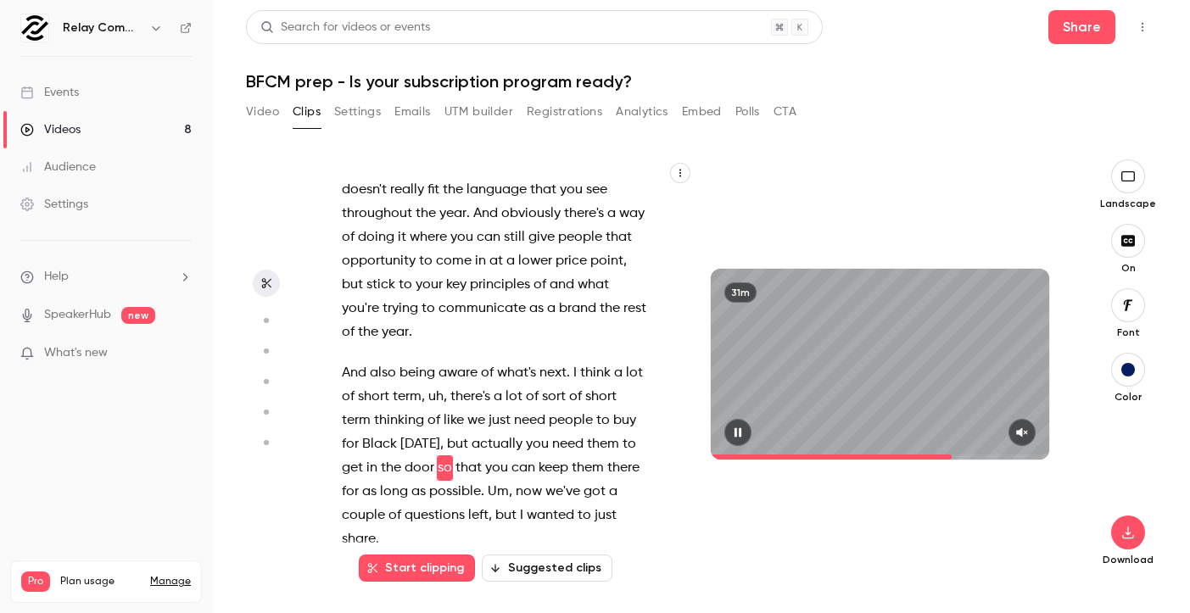
click at [830, 455] on span at bounding box center [832, 457] width 242 height 5
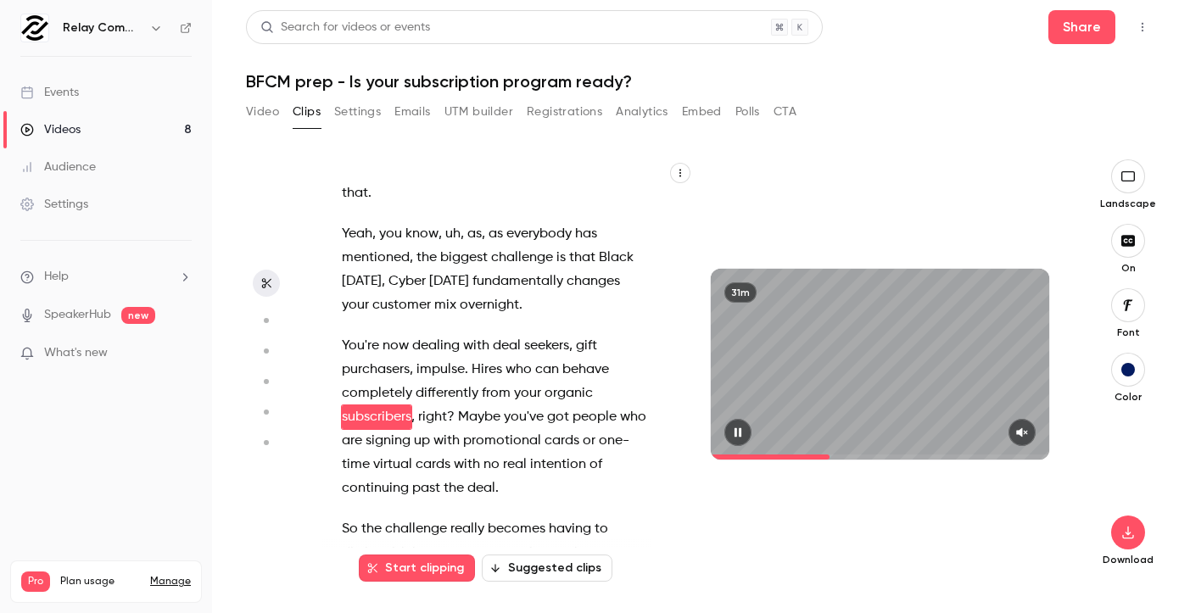
scroll to position [6806, 0]
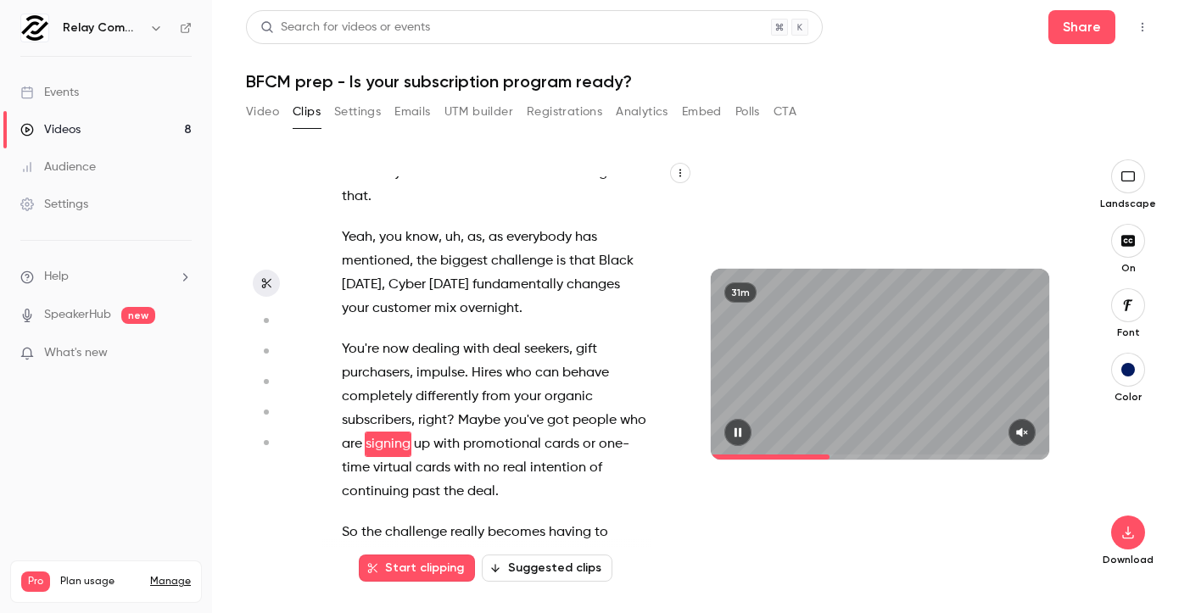
click at [815, 456] on span at bounding box center [880, 457] width 339 height 27
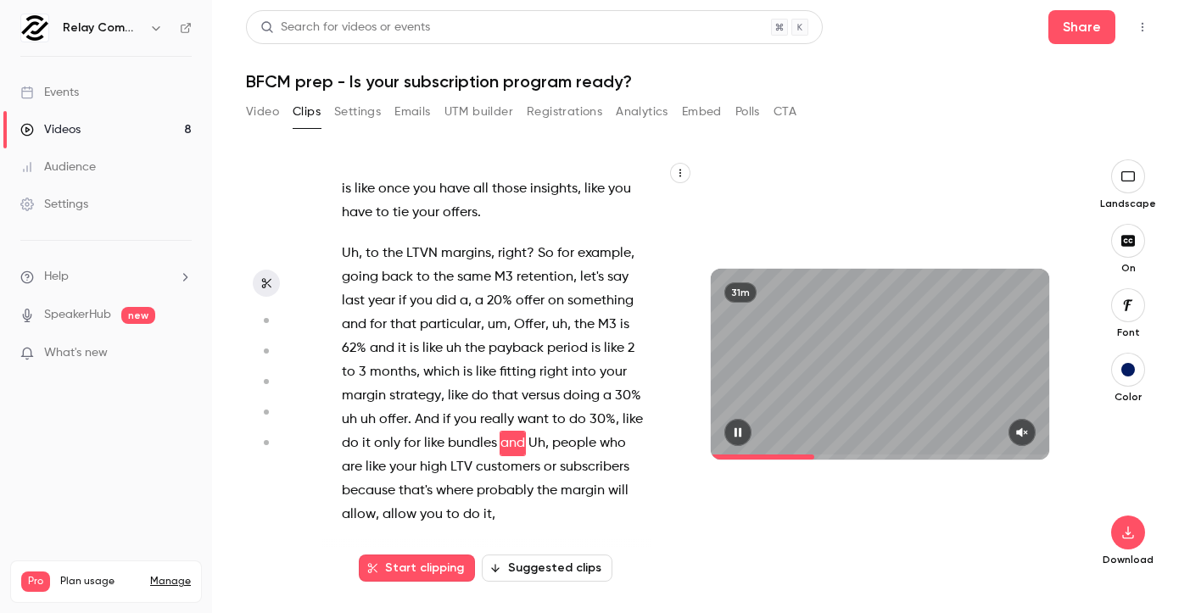
scroll to position [5832, 0]
click at [807, 456] on span at bounding box center [762, 457] width 103 height 5
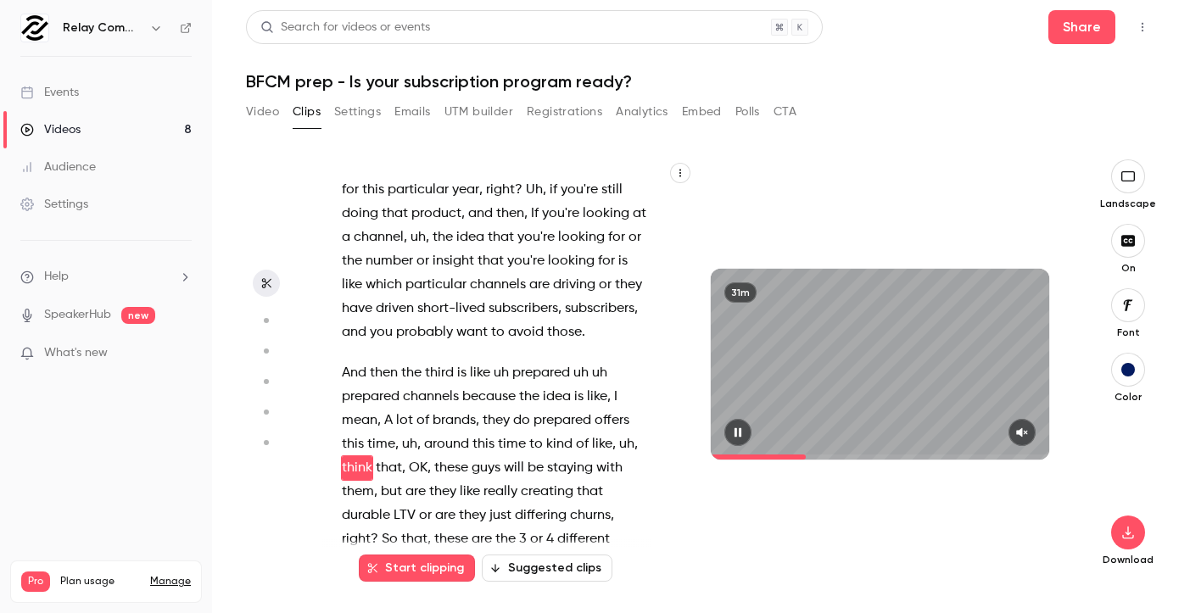
click at [1023, 427] on icon "button" at bounding box center [1022, 433] width 14 height 12
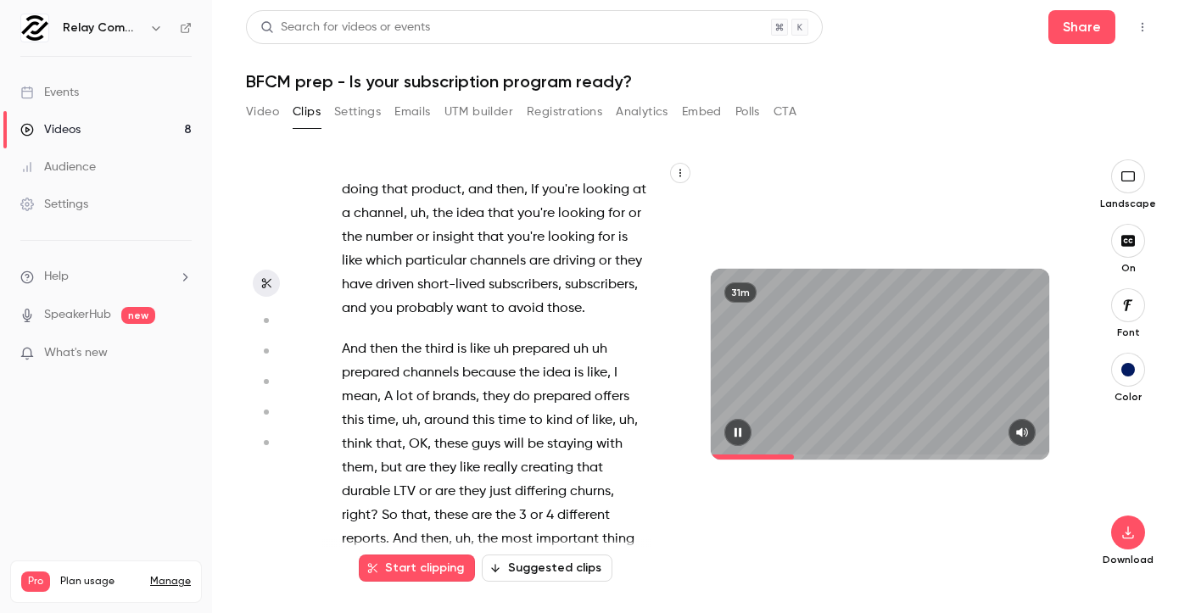
click at [795, 453] on span at bounding box center [880, 457] width 339 height 27
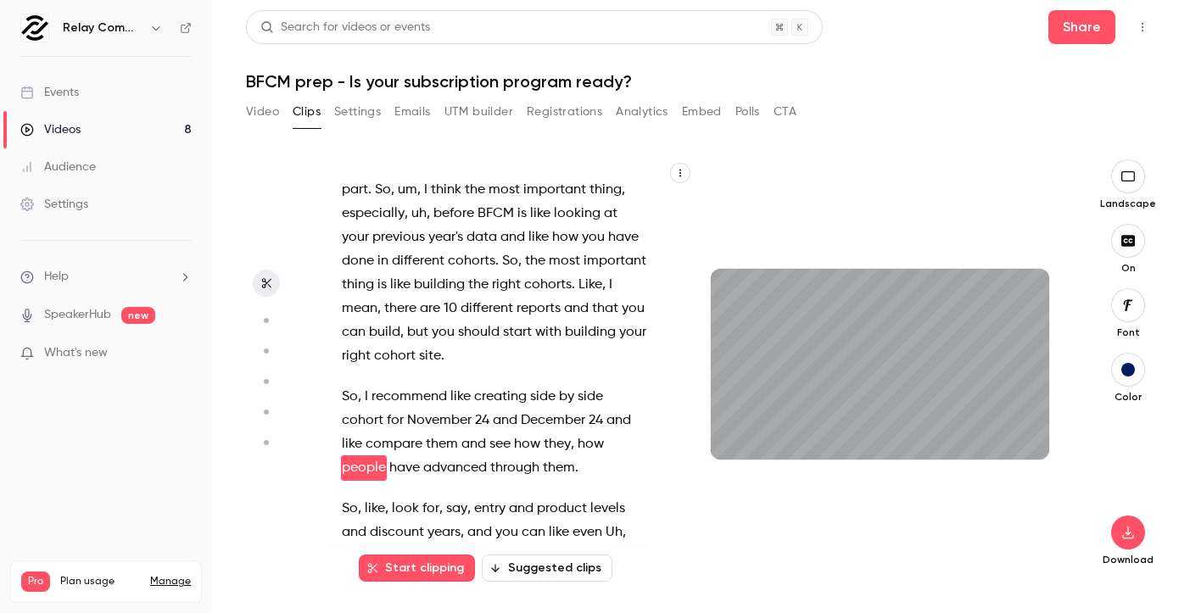
scroll to position [4814, 0]
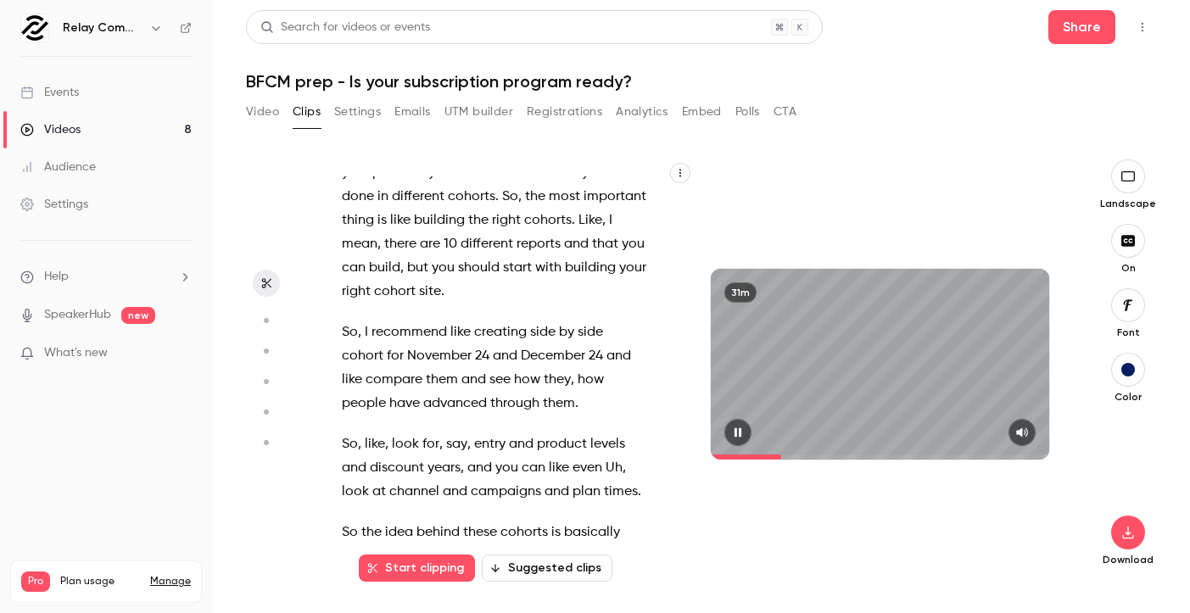
click at [782, 453] on span at bounding box center [880, 457] width 339 height 27
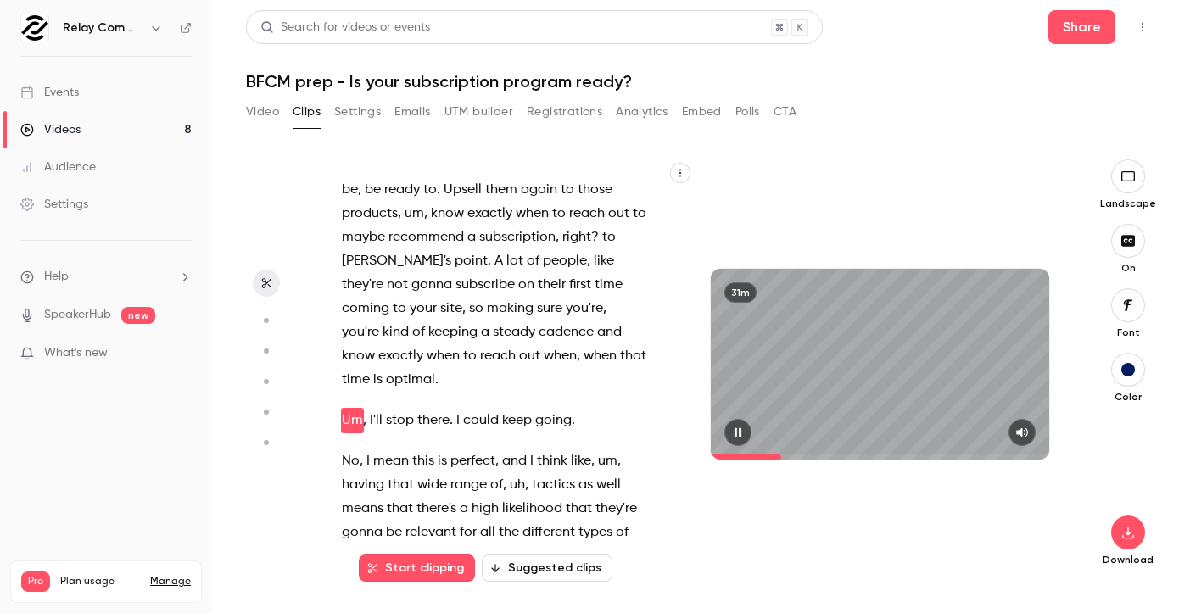
click at [785, 456] on span at bounding box center [880, 457] width 339 height 5
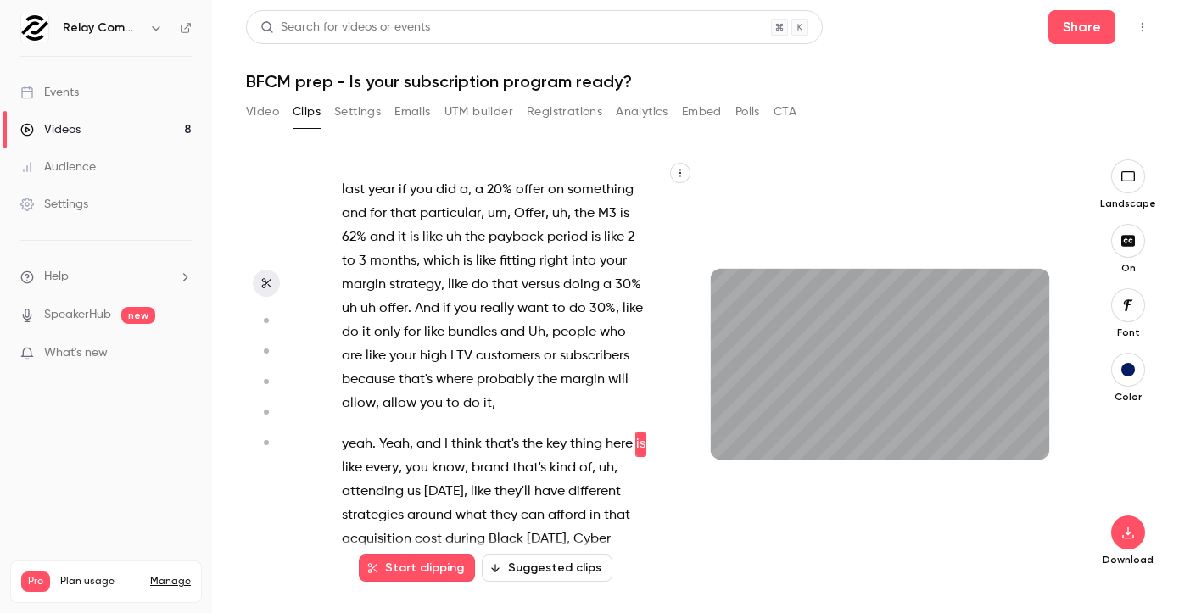
scroll to position [5968, 0]
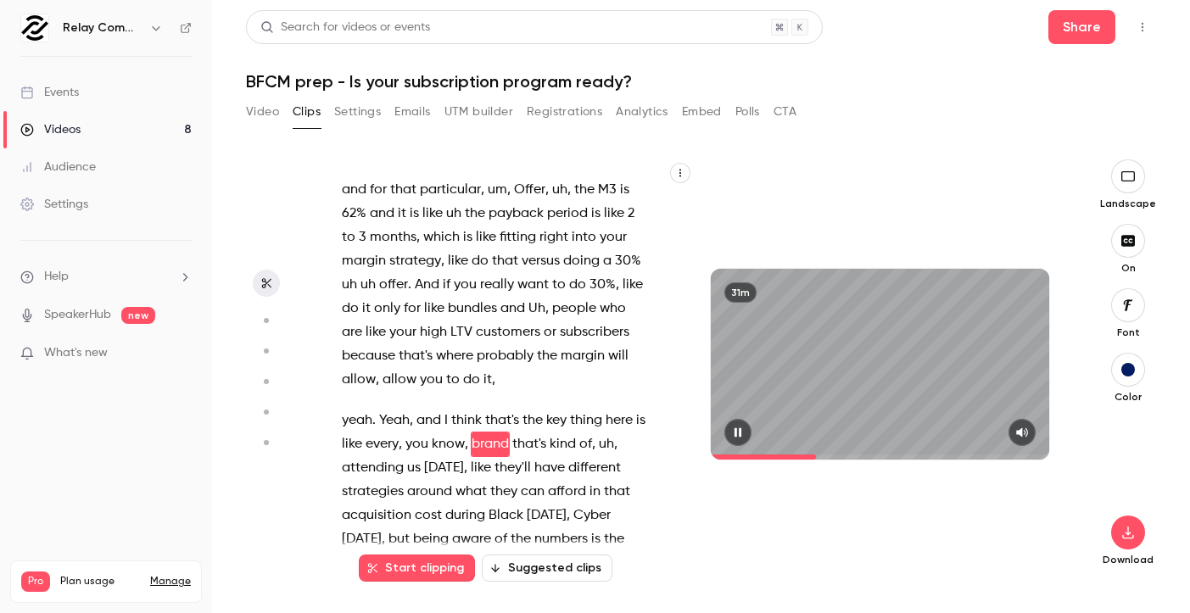
click at [742, 433] on icon "button" at bounding box center [738, 433] width 14 height 12
click at [500, 308] on p "Uh , to the LTVN margins , right ? So for example , going back to the same M3 r…" at bounding box center [494, 249] width 305 height 285
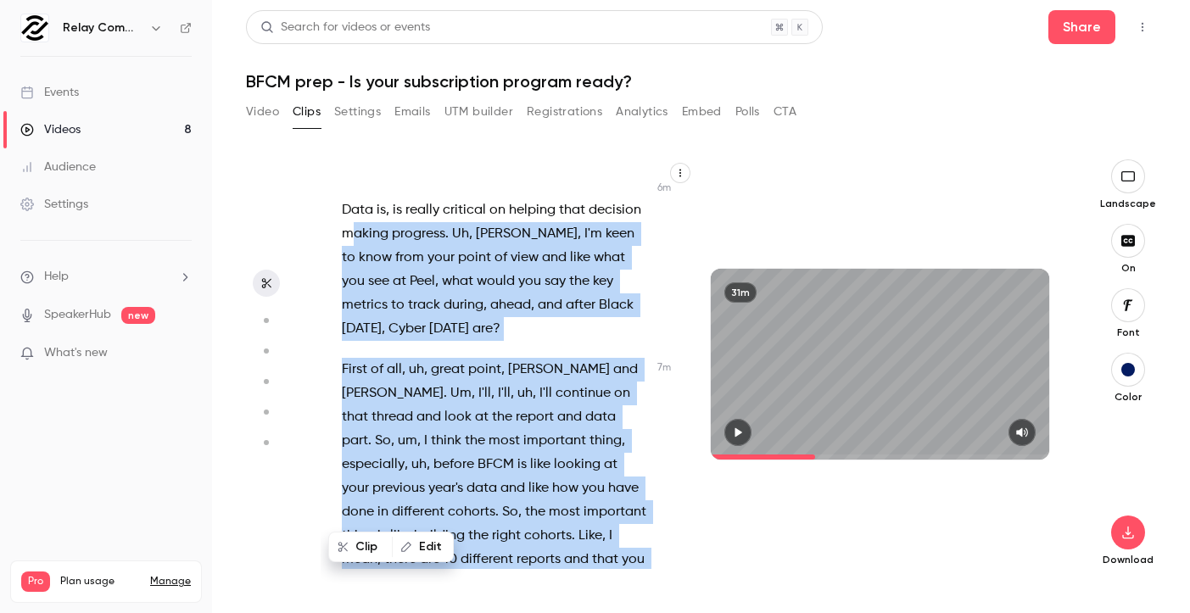
scroll to position [4537, 0]
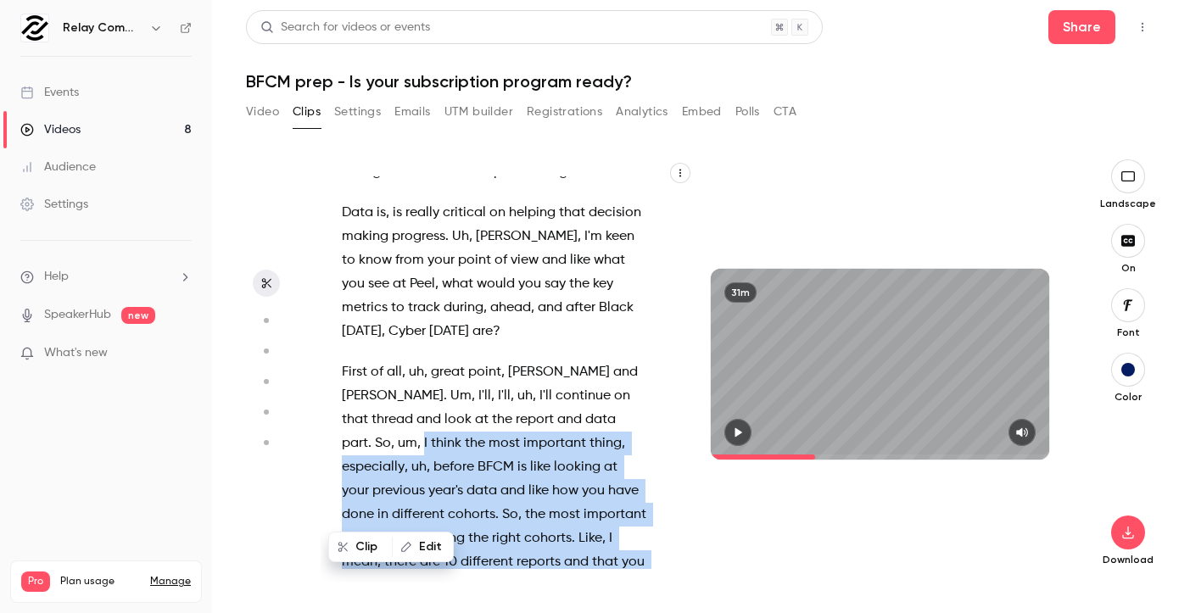
drag, startPoint x: 496, startPoint y: 329, endPoint x: 599, endPoint y: 376, distance: 112.7
click at [599, 376] on div "Live . Welcome everybody to our latest webinar on [DATE][DATE] , [DATE][DATE] p…" at bounding box center [503, 372] width 365 height 393
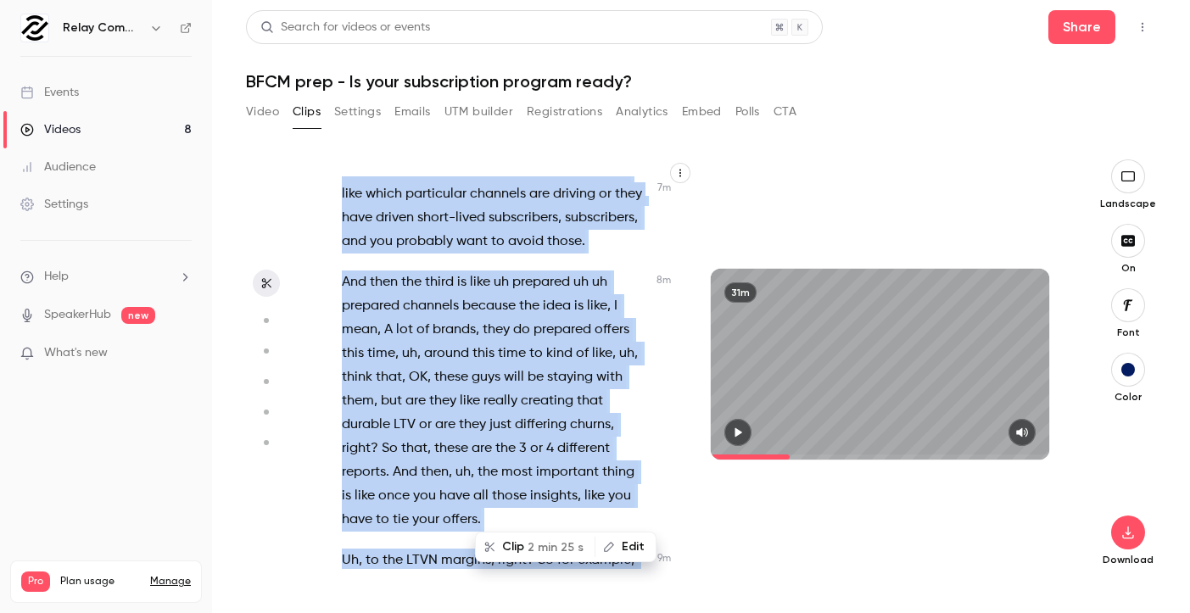
scroll to position [5530, 0]
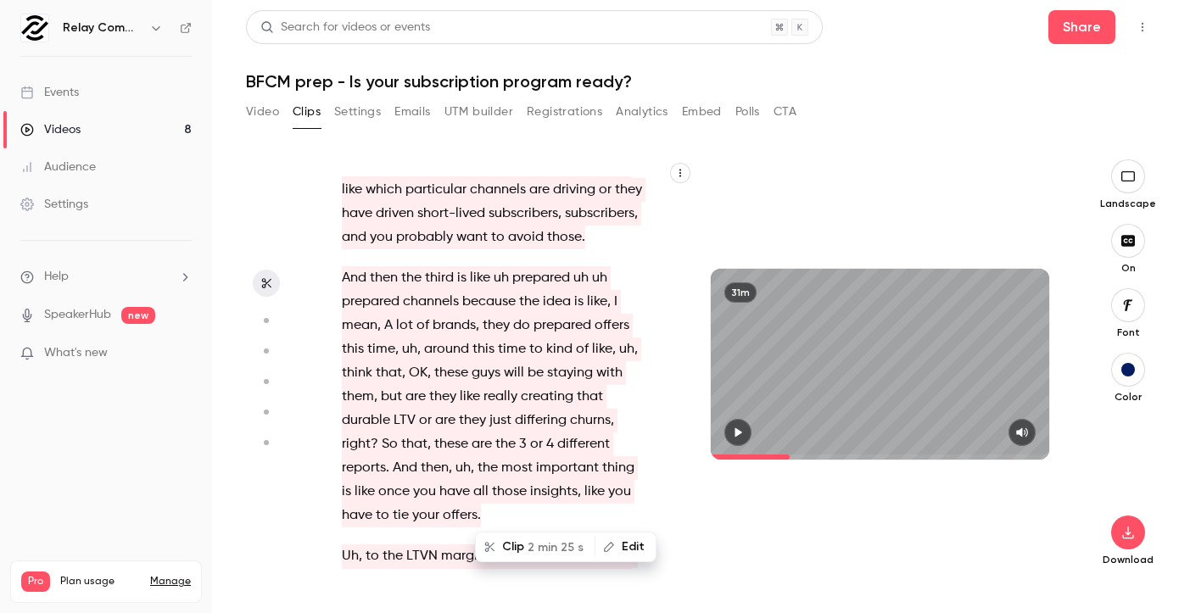
click at [406, 456] on span "And" at bounding box center [405, 468] width 25 height 24
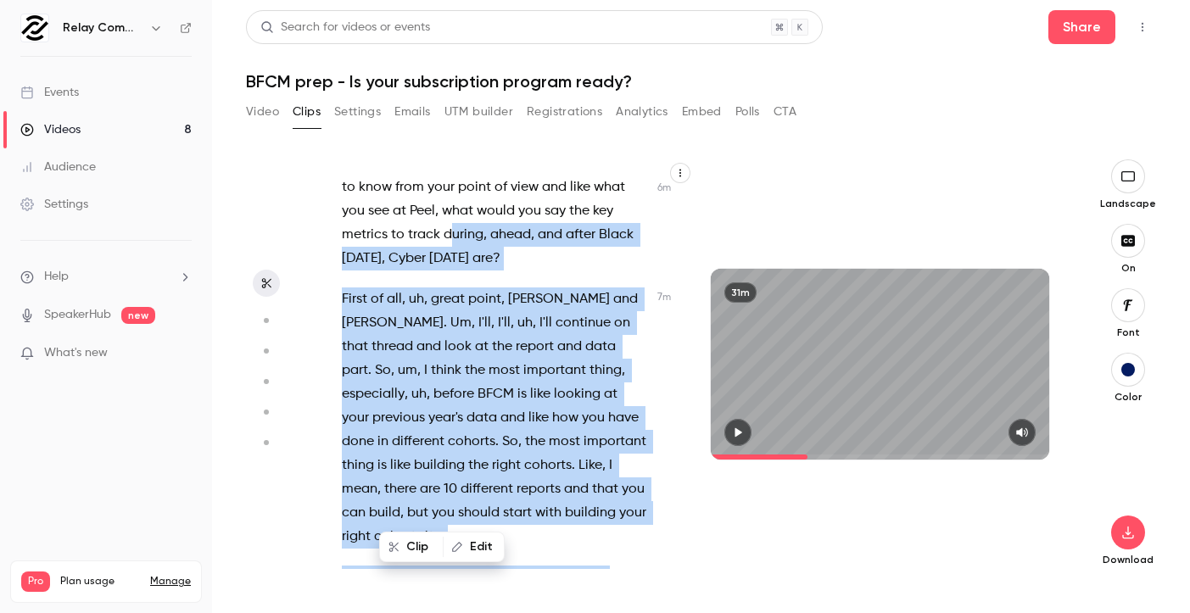
scroll to position [4610, 0]
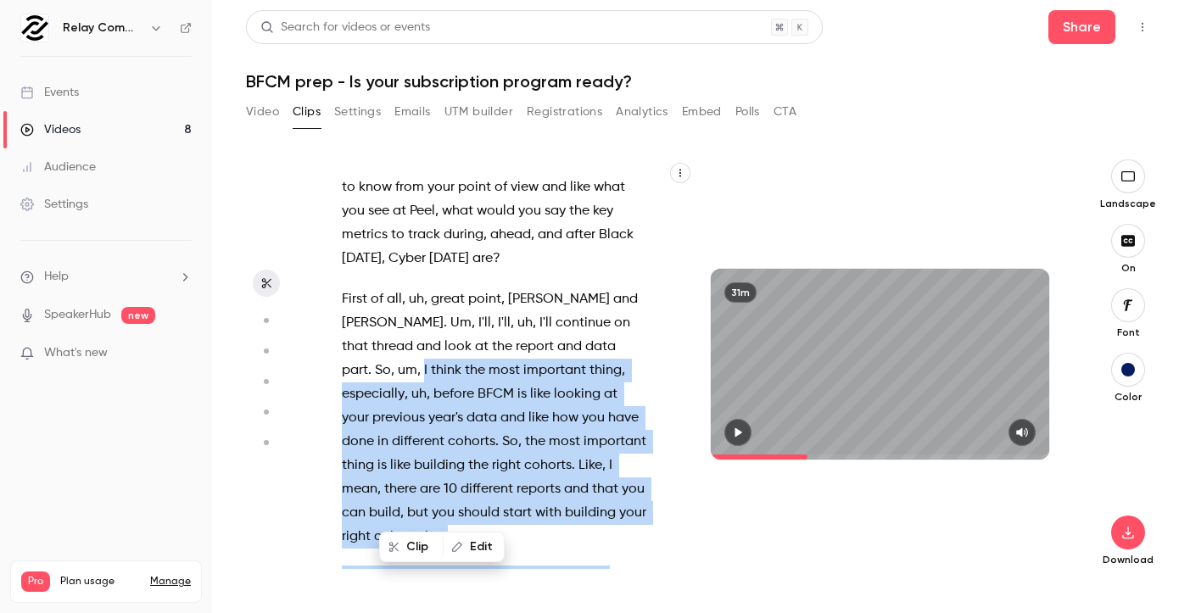
drag, startPoint x: 388, startPoint y: 370, endPoint x: 600, endPoint y: 303, distance: 221.6
click at [600, 303] on div "Live . Welcome everybody to our latest webinar on [DATE][DATE] , [DATE][DATE] p…" at bounding box center [503, 372] width 365 height 393
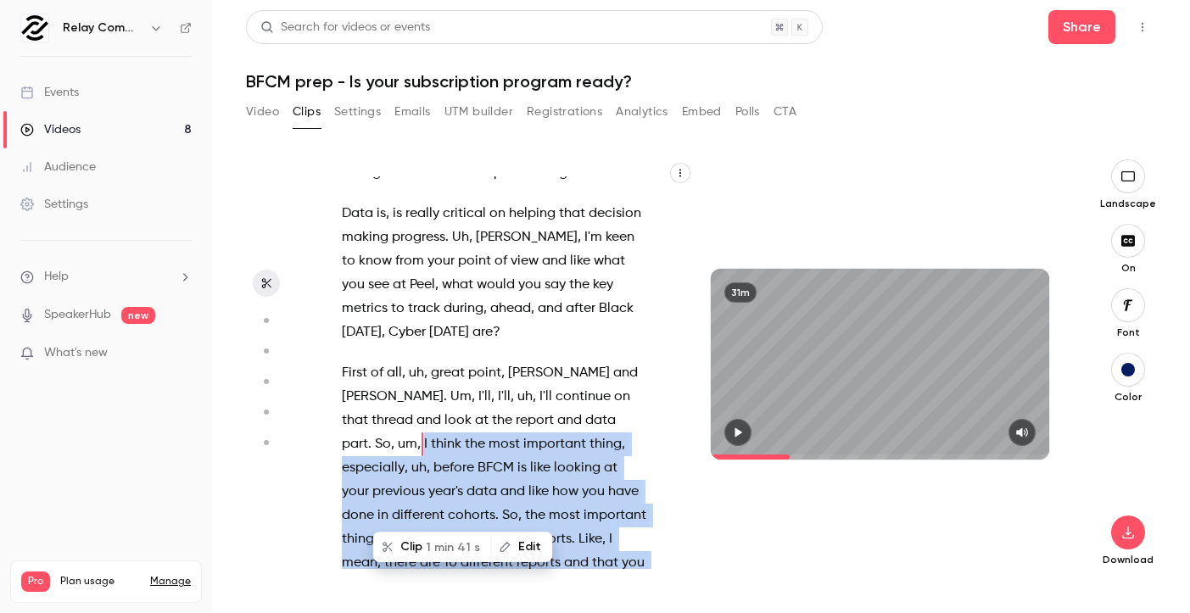
click at [433, 545] on span "1 min 41 s" at bounding box center [453, 548] width 54 height 18
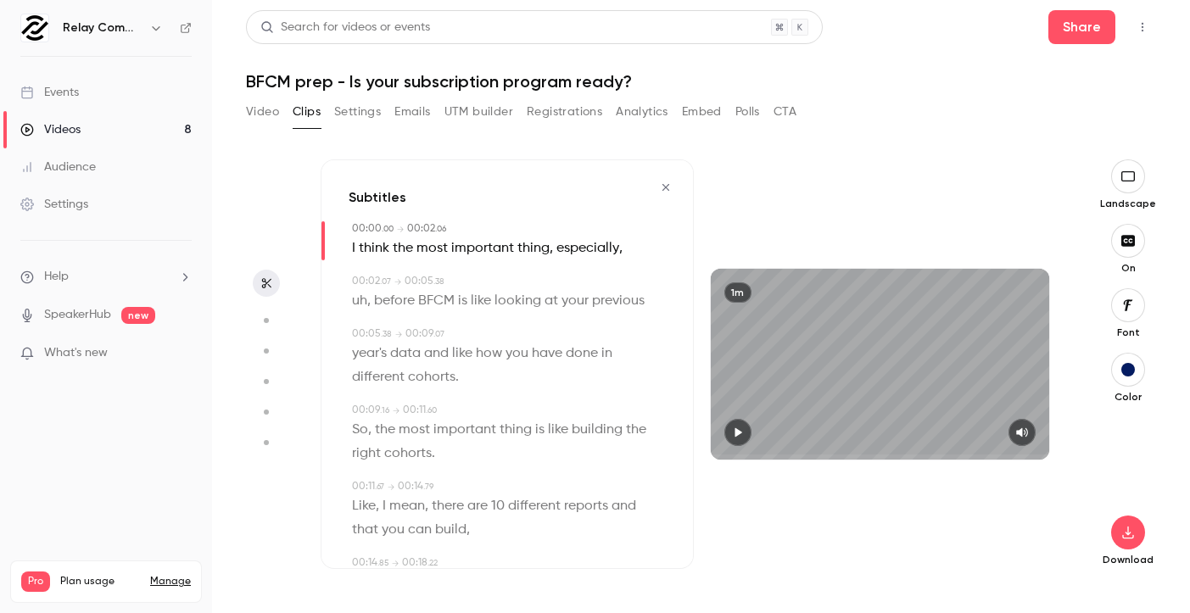
click at [741, 431] on icon "button" at bounding box center [738, 433] width 14 height 12
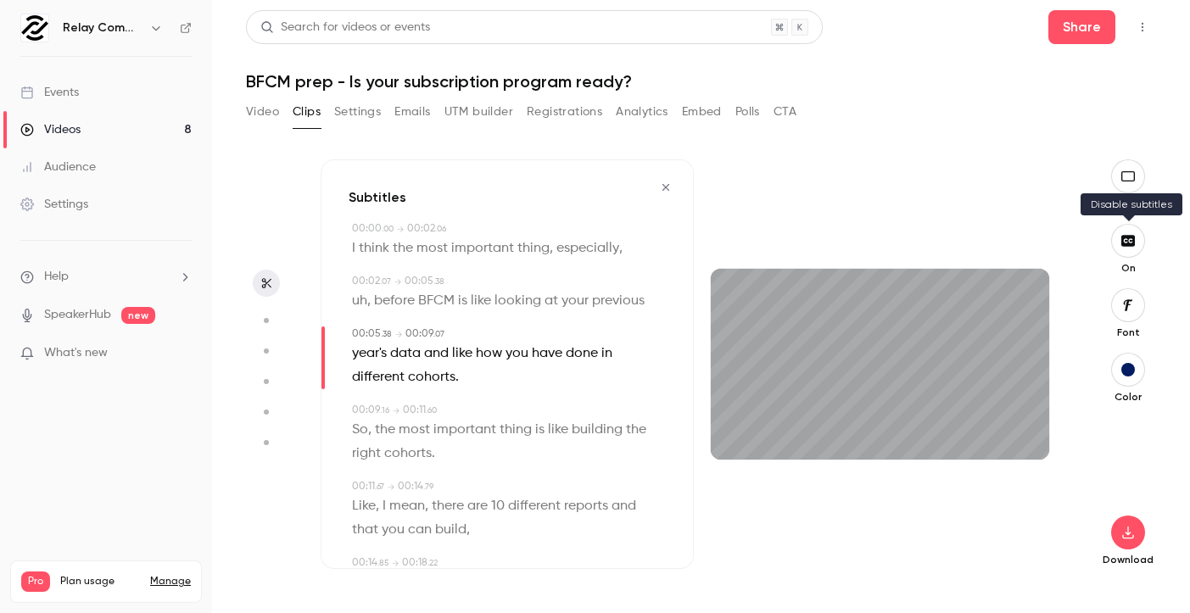
click at [1135, 248] on button "button" at bounding box center [1128, 241] width 34 height 34
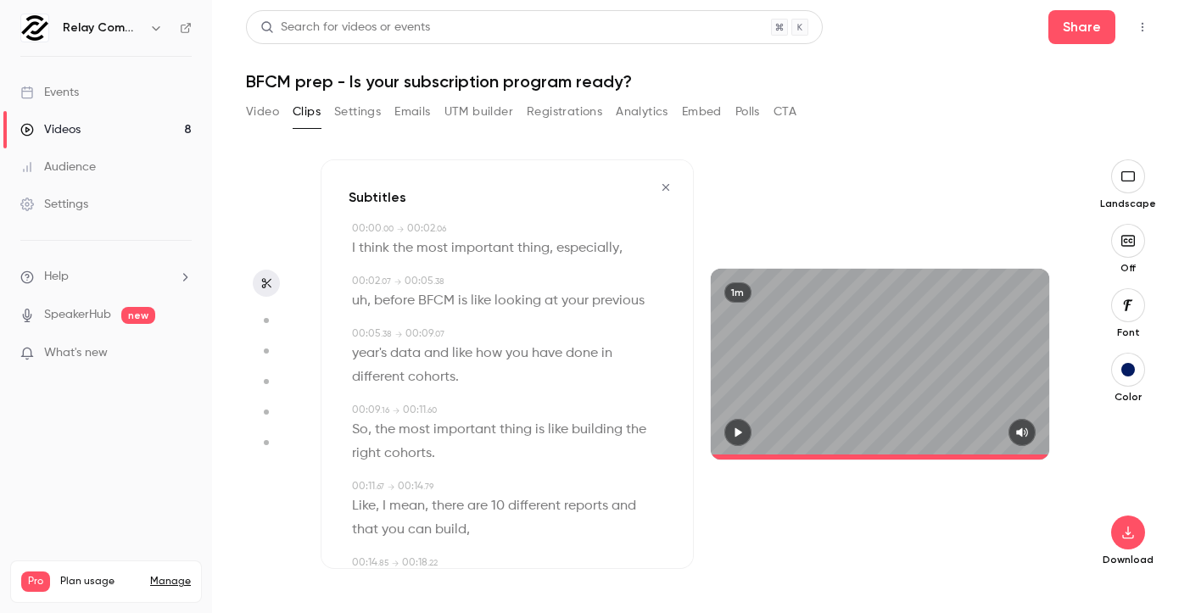
click at [741, 432] on icon "button" at bounding box center [738, 433] width 14 height 12
click at [757, 456] on span at bounding box center [880, 457] width 339 height 5
click at [777, 456] on span at bounding box center [880, 457] width 339 height 5
click at [815, 456] on span at bounding box center [880, 457] width 339 height 5
click at [856, 457] on span at bounding box center [880, 457] width 339 height 5
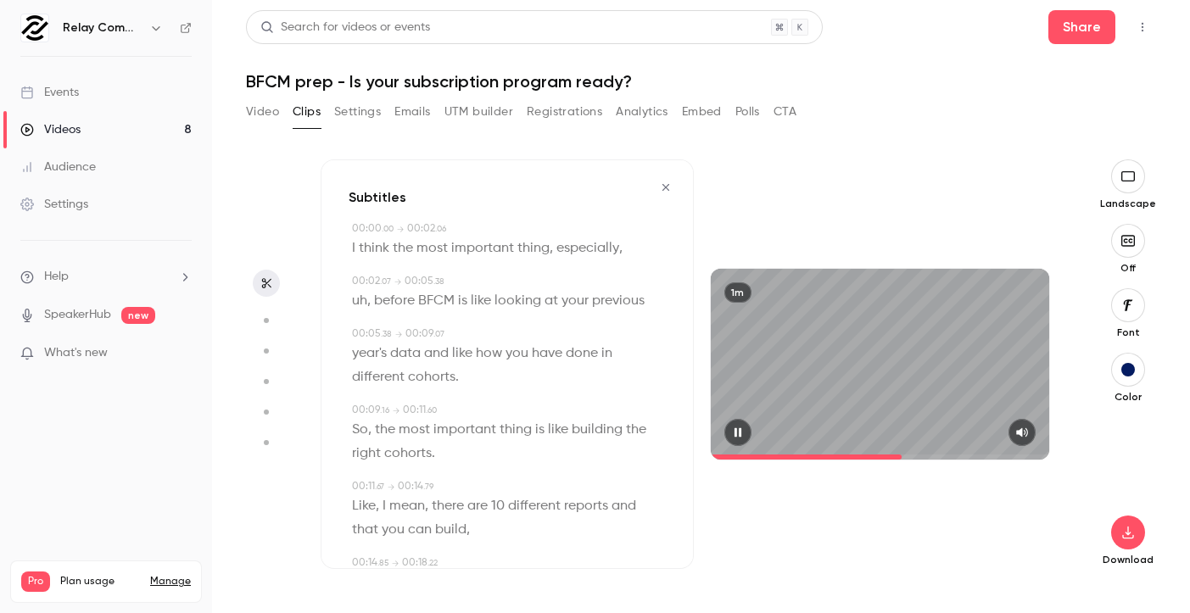
click at [903, 451] on span at bounding box center [880, 457] width 339 height 27
click at [947, 453] on span at bounding box center [880, 457] width 339 height 27
click at [974, 454] on span at bounding box center [880, 457] width 339 height 27
click at [1000, 454] on span at bounding box center [880, 457] width 339 height 27
click at [1033, 454] on span at bounding box center [880, 457] width 339 height 27
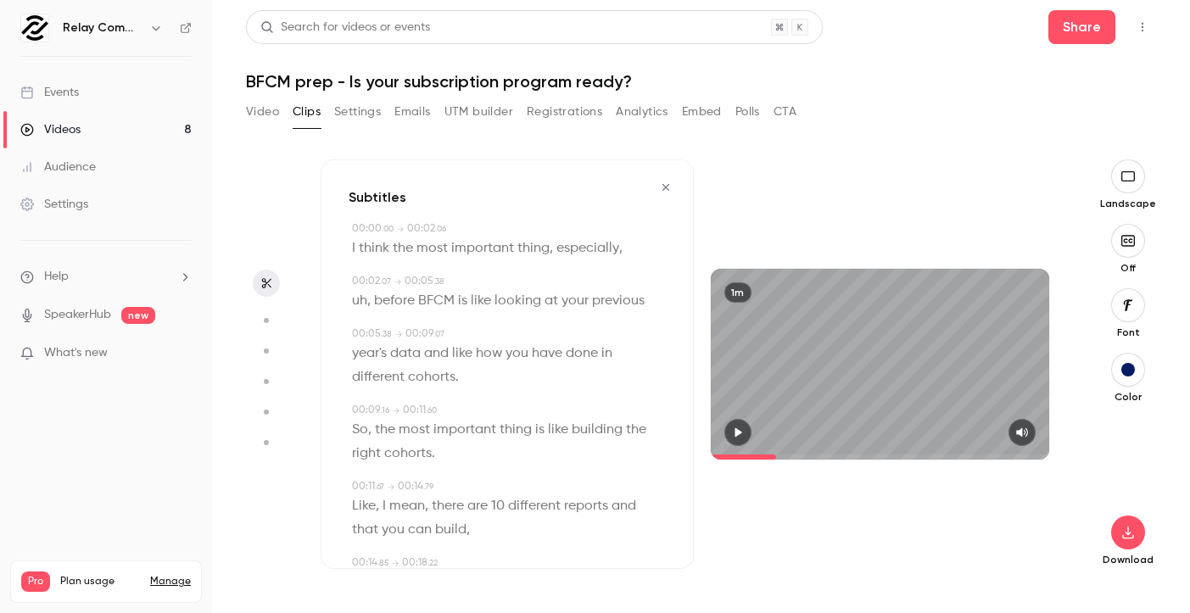
click at [776, 455] on span at bounding box center [743, 457] width 65 height 5
click at [740, 429] on icon "button" at bounding box center [738, 433] width 14 height 12
click at [1003, 492] on div "1m" at bounding box center [880, 364] width 373 height 410
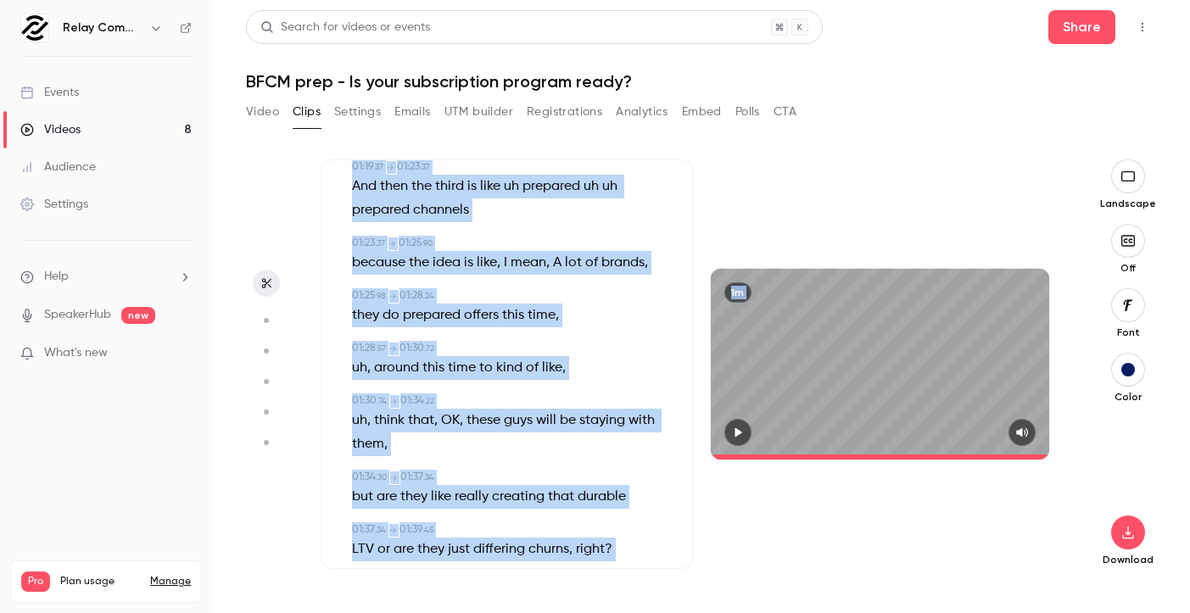
scroll to position [1838, 0]
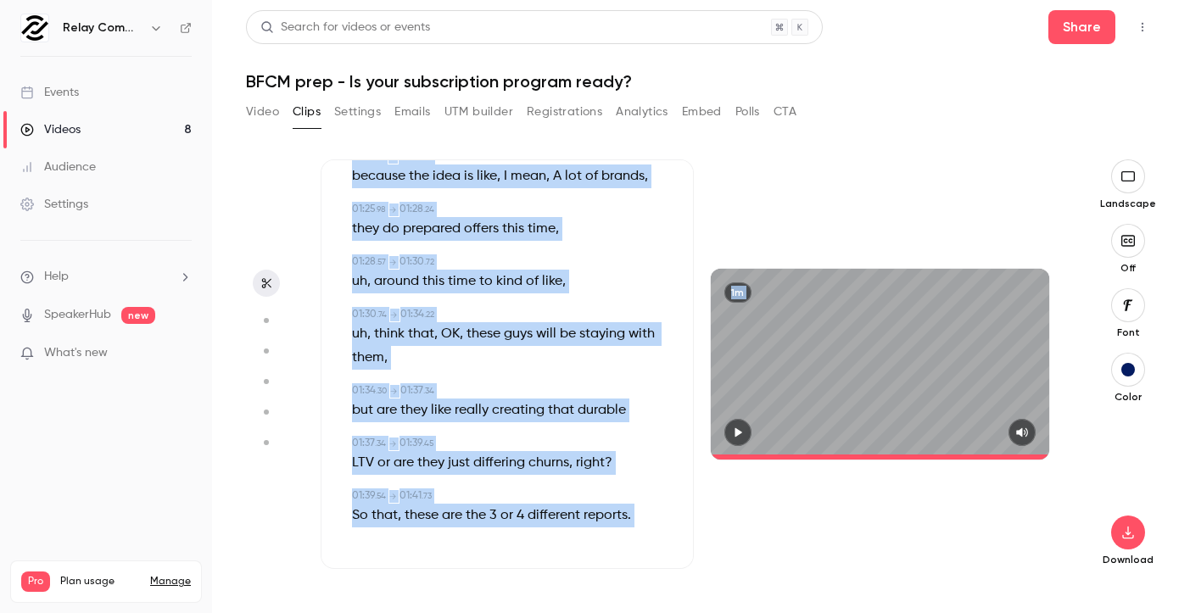
drag, startPoint x: 344, startPoint y: 237, endPoint x: 663, endPoint y: 584, distance: 470.6
click at [663, 584] on div "Subtitles 00:00 . 00 → 00:02 . 06 I think the most important thing , especially…" at bounding box center [694, 386] width 746 height 454
copy div "L ipsum dol sita consectet adipi , elitseddoe , 07:69 . 36 → 36:10 . 99 te , in…"
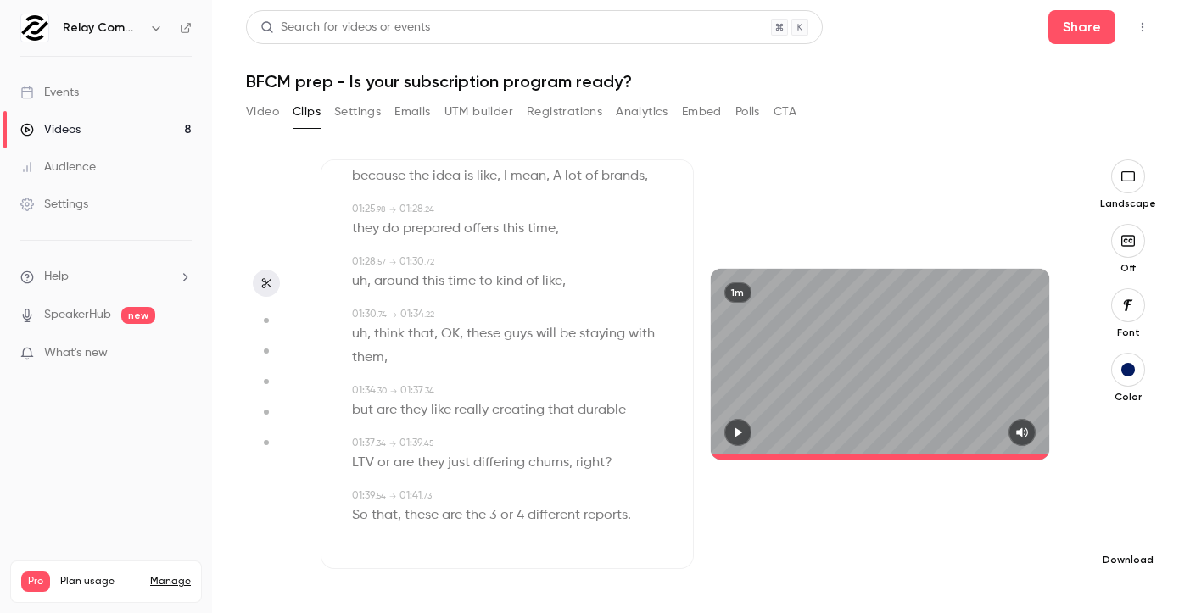
click at [1133, 535] on icon "button" at bounding box center [1127, 533] width 11 height 13
click at [1010, 576] on span "Balance between quality and CPU time" at bounding box center [1001, 579] width 194 height 17
type input "*****"
